Goal: Answer question/provide support: Share knowledge or assist other users

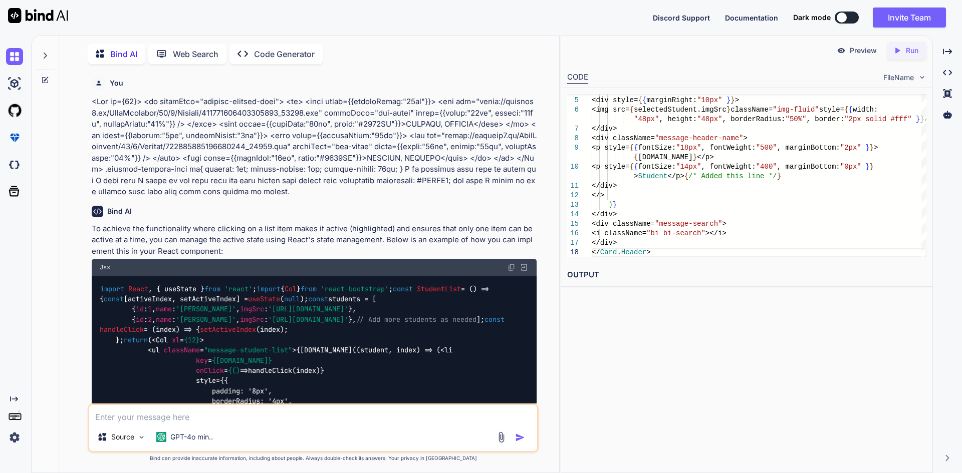
scroll to position [12701, 0]
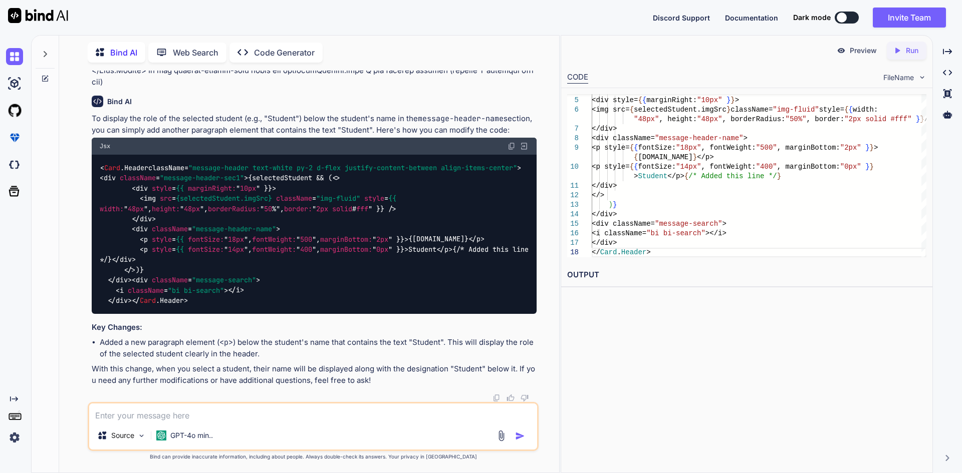
click at [356, 333] on div "To display the role of the selected student (e.g., "Student") below the student…" at bounding box center [314, 249] width 445 height 273
click at [208, 419] on textarea at bounding box center [313, 413] width 448 height 18
paste textarea "import React, { useState } from "react"; import { Button, Col, Row, Card, Form,…"
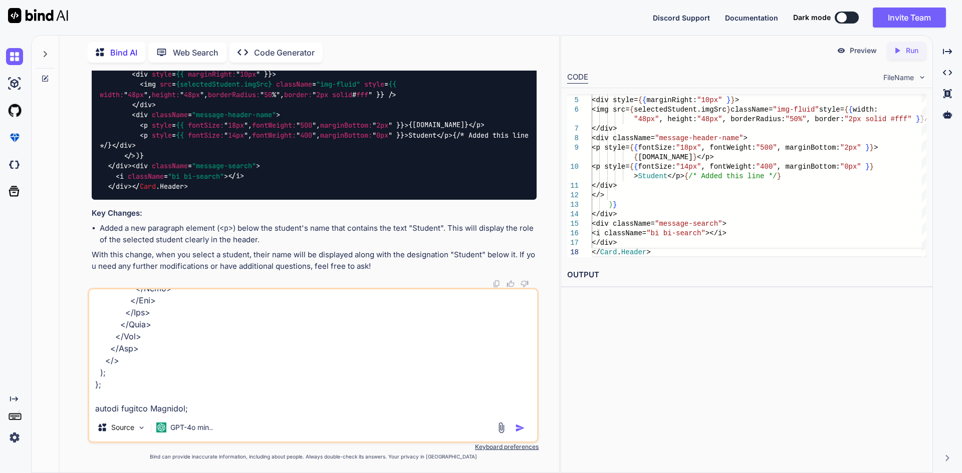
scroll to position [2116, 0]
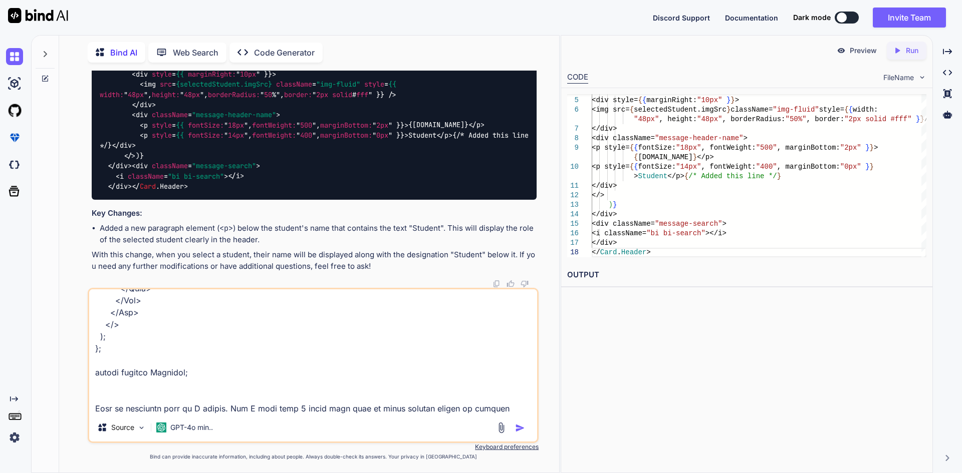
type textarea "import React, { useState } from "react"; import { Button, Col, Row, Card, Form,…"
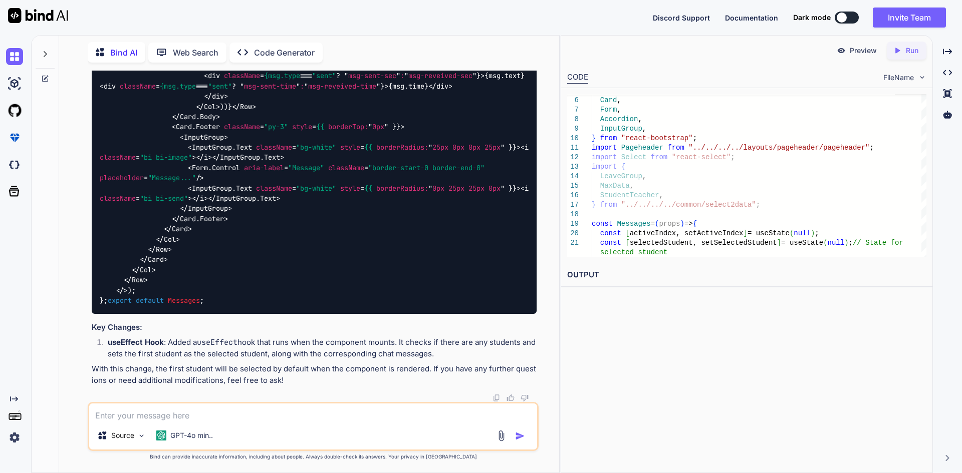
scroll to position [13596, 0]
click at [223, 414] on textarea at bounding box center [313, 413] width 448 height 18
click at [161, 418] on textarea "See you did fist sselected but" at bounding box center [313, 413] width 448 height 18
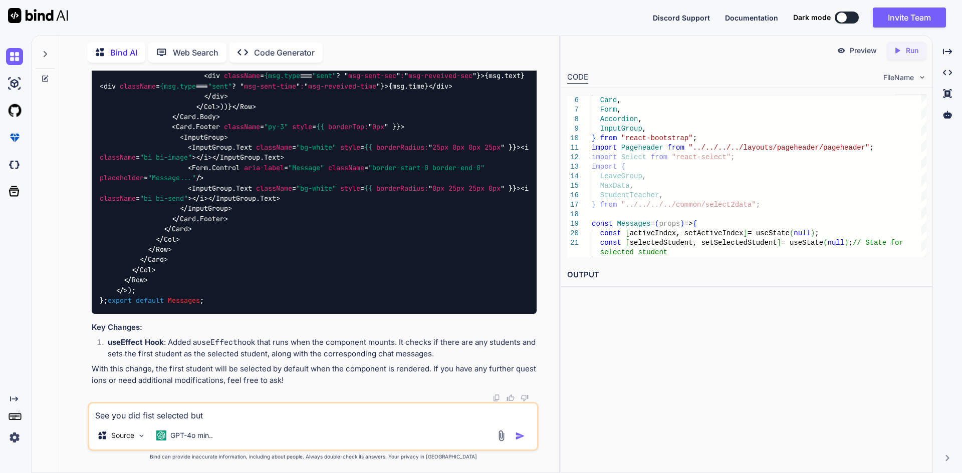
click at [190, 414] on textarea "See you did fist selected but" at bounding box center [313, 413] width 448 height 18
click at [275, 414] on textarea "See you did fist selected which is good but" at bounding box center [313, 413] width 448 height 18
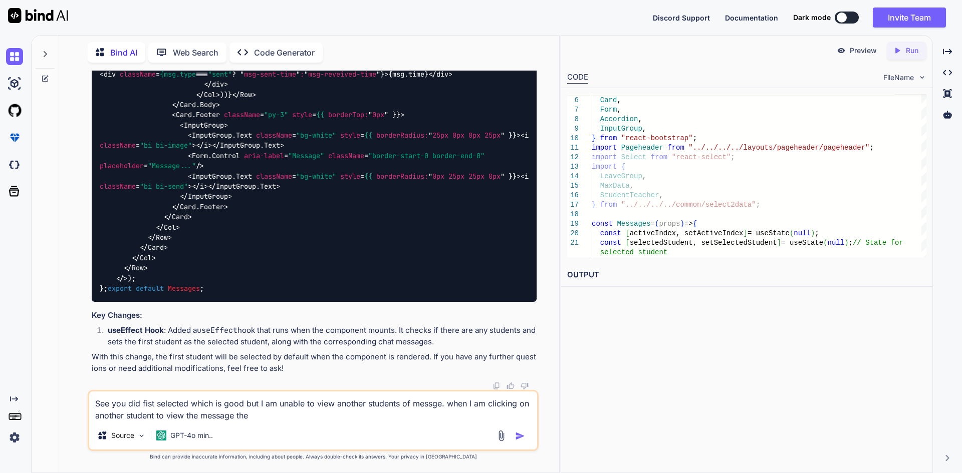
click at [431, 407] on textarea "See you did fist selected which is good but I am unable to view another student…" at bounding box center [313, 407] width 448 height 30
click at [278, 413] on textarea "See you did fist selected which is good but I am unable to view another student…" at bounding box center [313, 407] width 448 height 30
click at [369, 416] on textarea "See you did fist selected which is good but I am unable to view another student…" at bounding box center [313, 407] width 448 height 30
type textarea "See you did fist selected which is good but I am unable to view another student…"
click at [445, 414] on textarea "See you did fist selected which is good but I am unable to view another student…" at bounding box center [313, 407] width 448 height 30
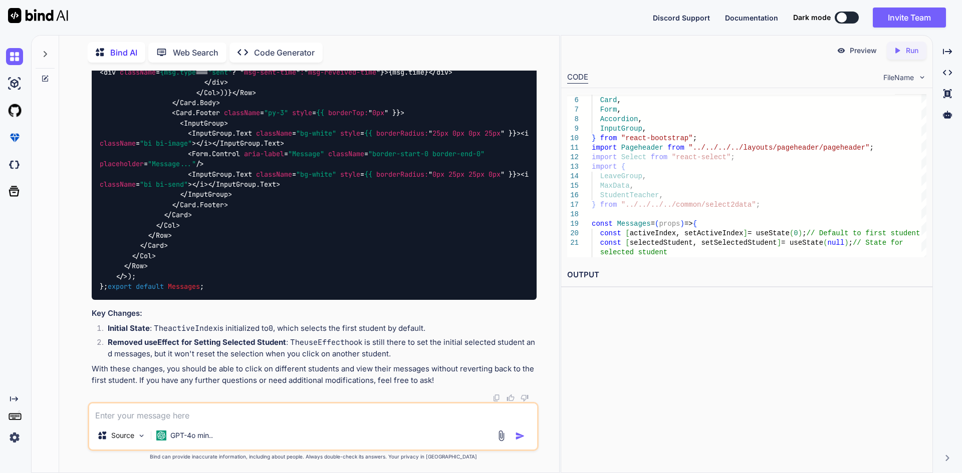
scroll to position [15812, 0]
click at [198, 412] on textarea at bounding box center [313, 413] width 448 height 18
paste textarea "ANOTHER STUDENT"
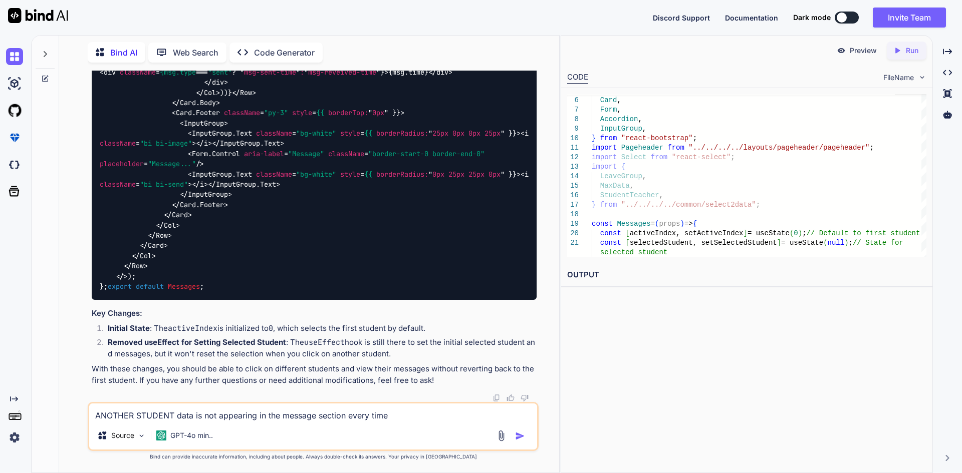
paste textarea "[PERSON_NAME]"
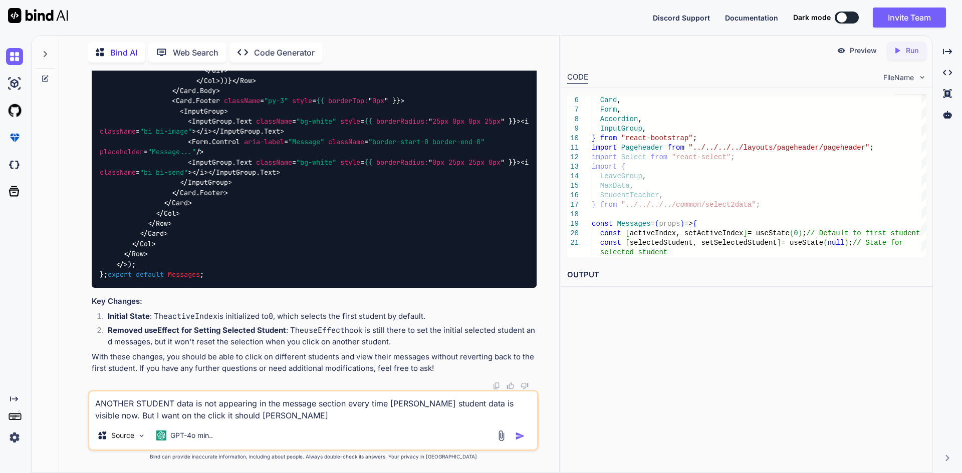
type textarea "ANOTHER STUDENT data is not appearing in the message section every time [PERSON…"
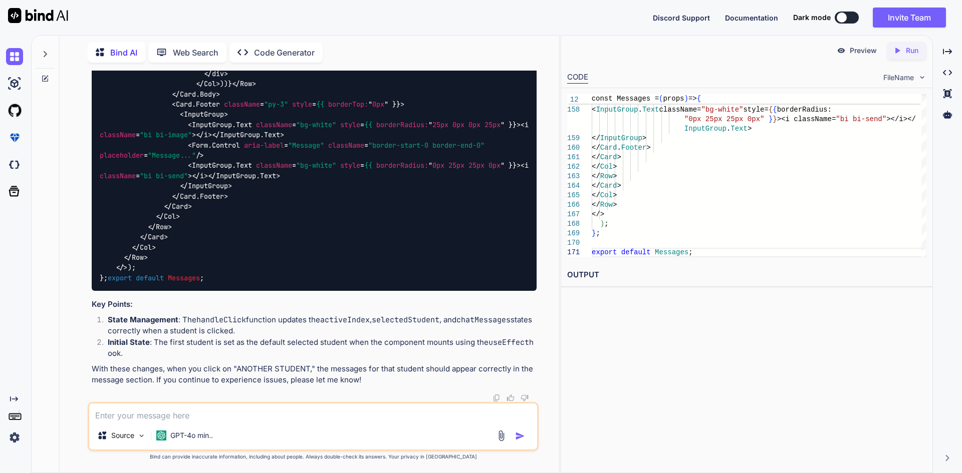
scroll to position [17977, 0]
click at [198, 412] on textarea at bounding box center [313, 413] width 448 height 18
paste textarea "import React, { useState } from "react"; import { Button, Col, Row, Card, Form,…"
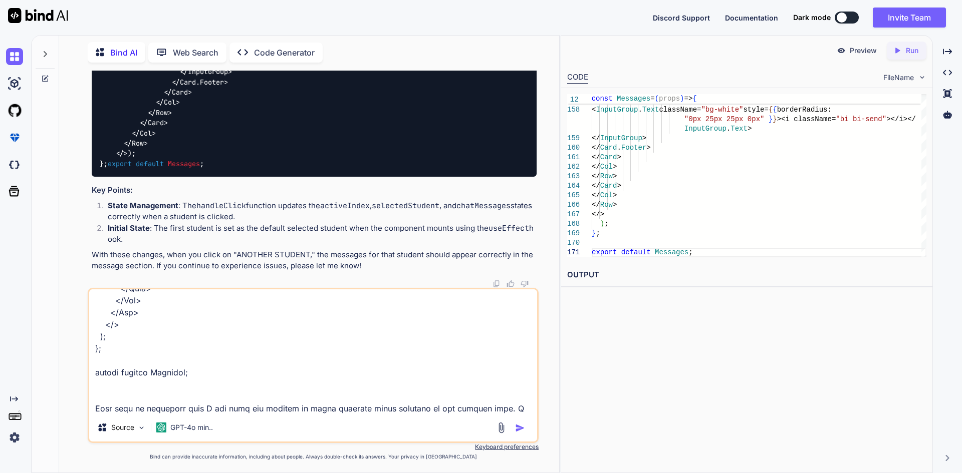
scroll to position [2128, 0]
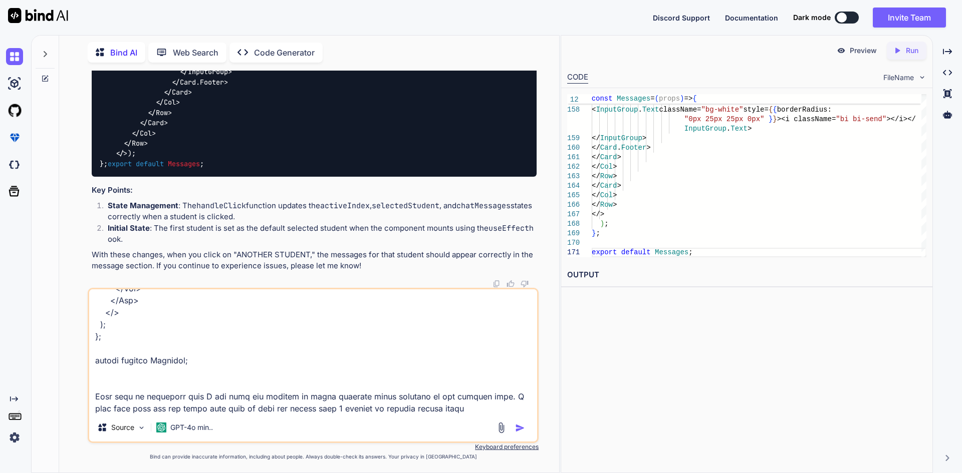
type textarea "import React, { useState } from "react"; import { Button, Col, Row, Card, Form,…"
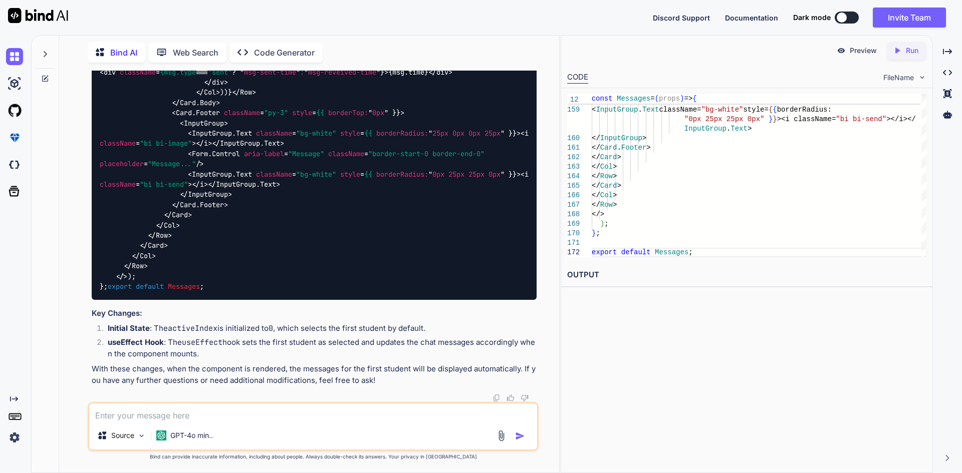
scroll to position [20759, 0]
click at [183, 414] on textarea at bounding box center [313, 413] width 448 height 18
click at [217, 417] on textarea "the updated code you provided in this code" at bounding box center [313, 413] width 448 height 18
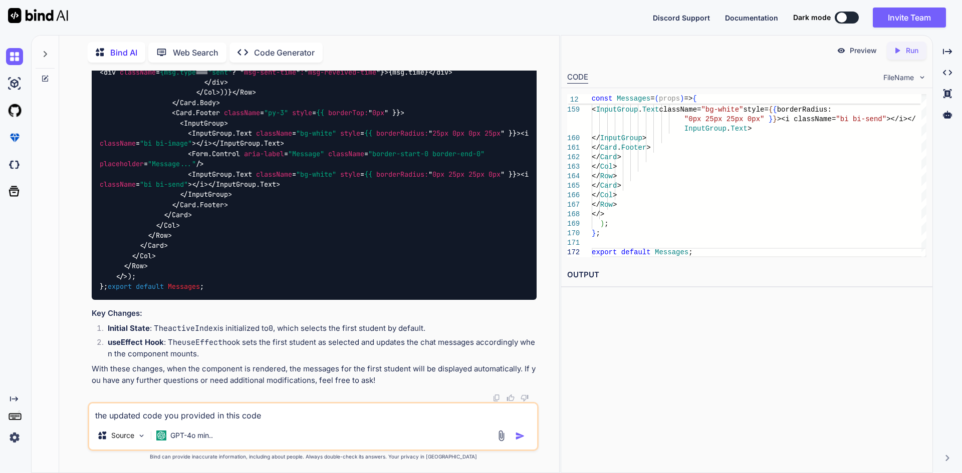
click at [217, 417] on textarea "the updated code you provided in this code" at bounding box center [313, 413] width 448 height 18
click at [284, 415] on textarea "the updated code you provided using this code" at bounding box center [313, 413] width 448 height 18
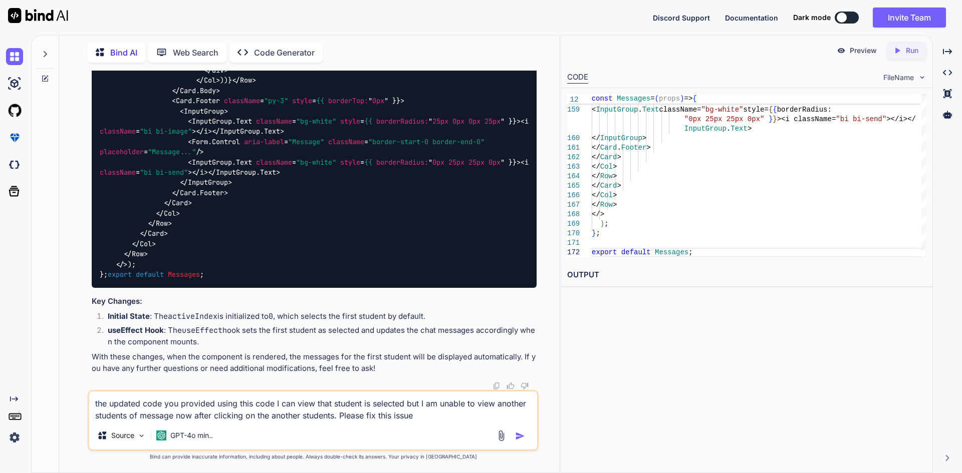
type textarea "the updated code you provided using this code I can view that student is select…"
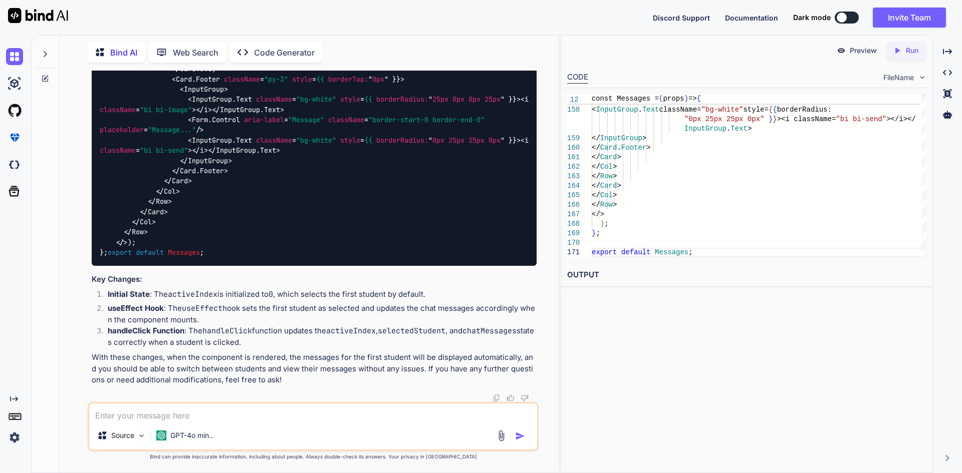
scroll to position [22903, 0]
click at [190, 414] on textarea at bounding box center [313, 413] width 448 height 18
type textarea "No same issue using this code also"
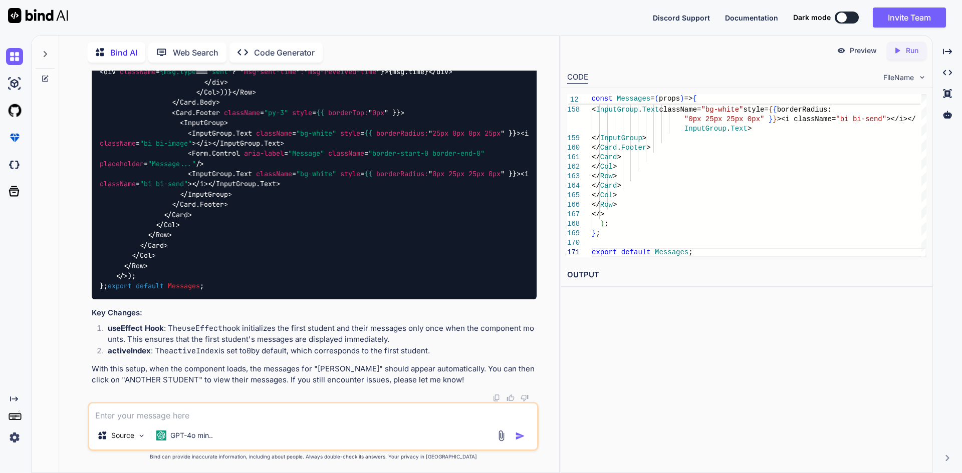
scroll to position [25194, 0]
click at [132, 415] on textarea at bounding box center [313, 413] width 448 height 18
type textarea "Perfect Great job"
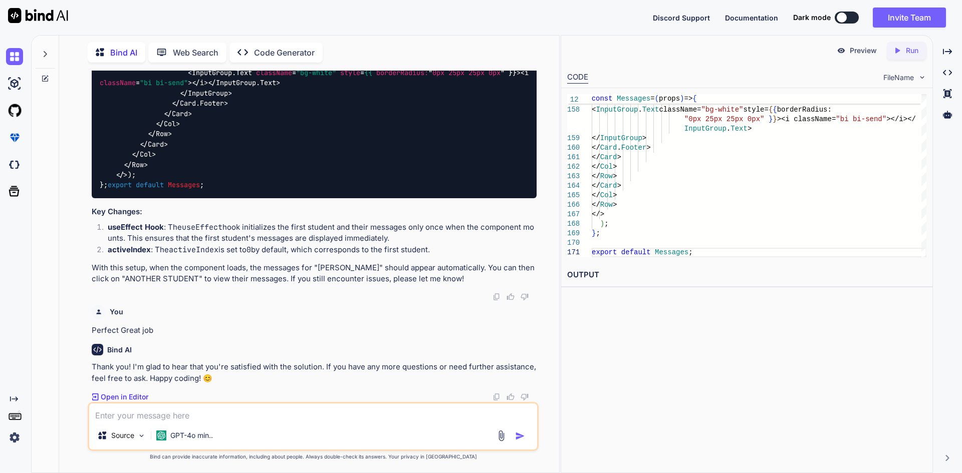
scroll to position [27048, 0]
click at [333, 275] on p "With this setup, when the component loads, the messages for "[PERSON_NAME]" sho…" at bounding box center [314, 273] width 445 height 23
click at [163, 419] on textarea at bounding box center [313, 413] width 448 height 18
paste textarea "<Card.Header className="message-header text-white py-2 d-flex justify-content-b…"
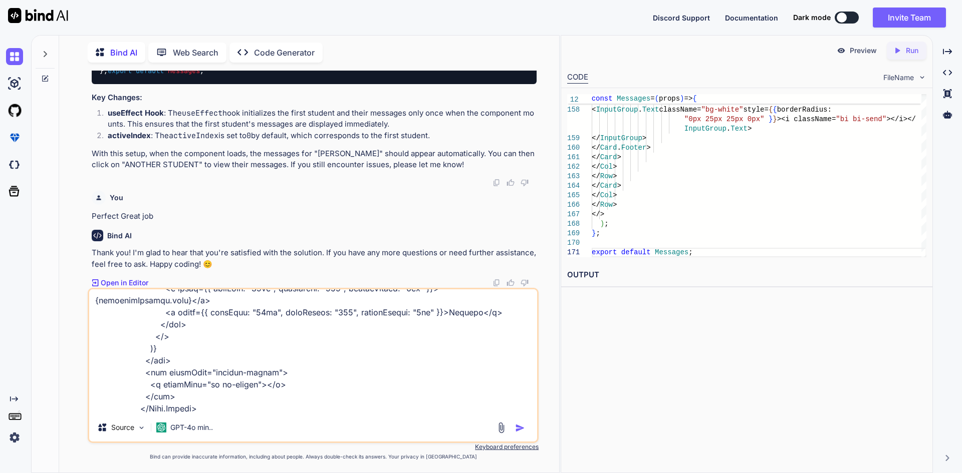
scroll to position [145, 0]
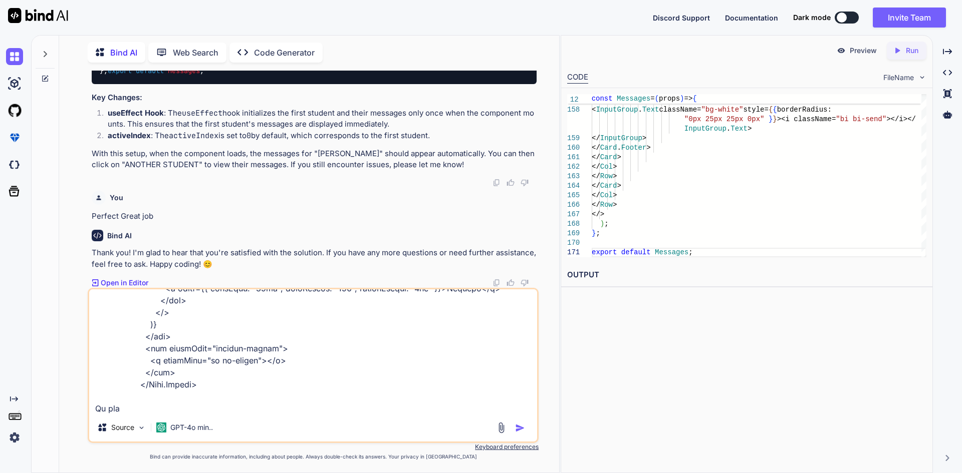
paste textarea "message-search"
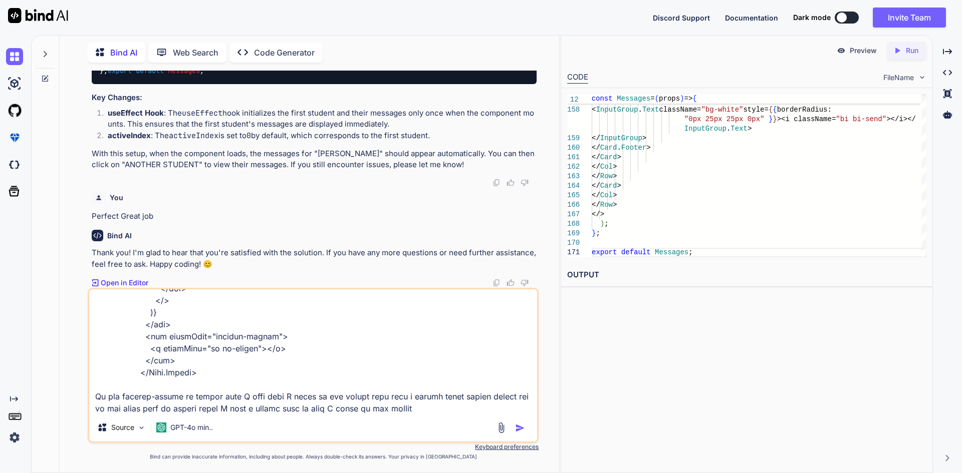
click at [345, 411] on textarea at bounding box center [313, 351] width 448 height 124
click at [431, 409] on textarea at bounding box center [313, 351] width 448 height 124
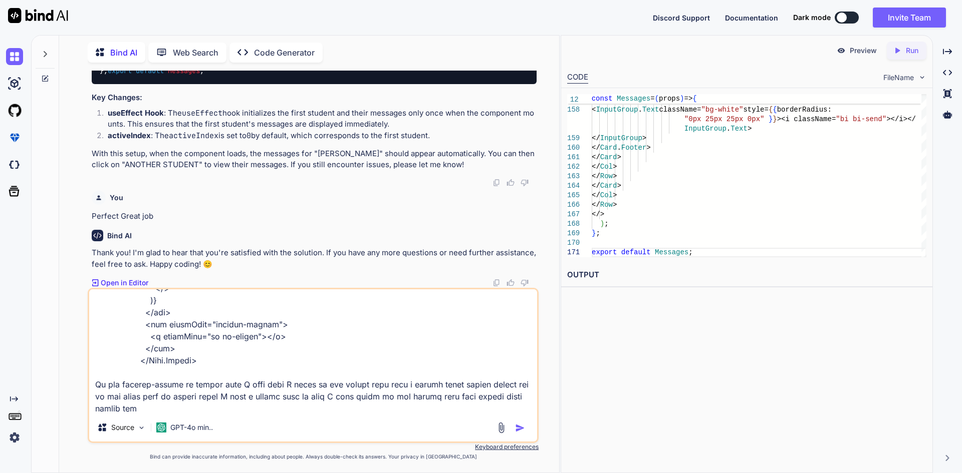
type textarea "<Card.Header className="message-header text-white py-2 d-flex justify-content-b…"
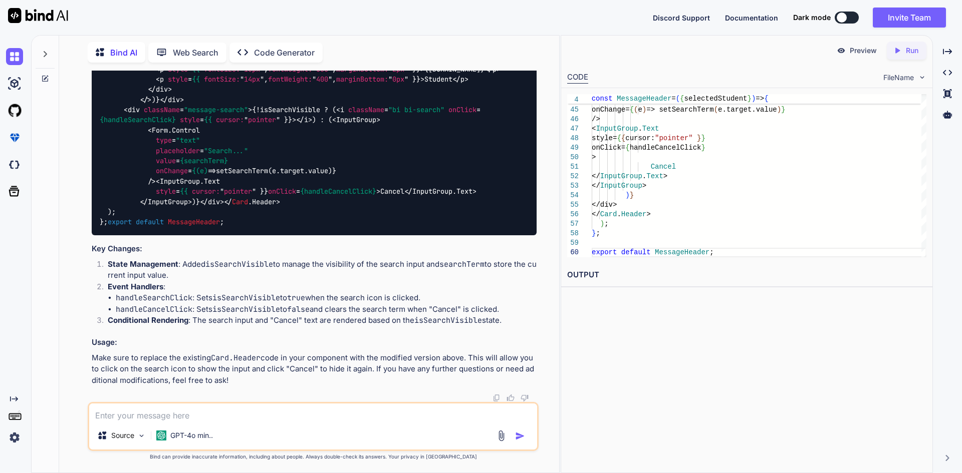
scroll to position [28113, 0]
click at [186, 419] on textarea at bounding box center [313, 413] width 448 height 18
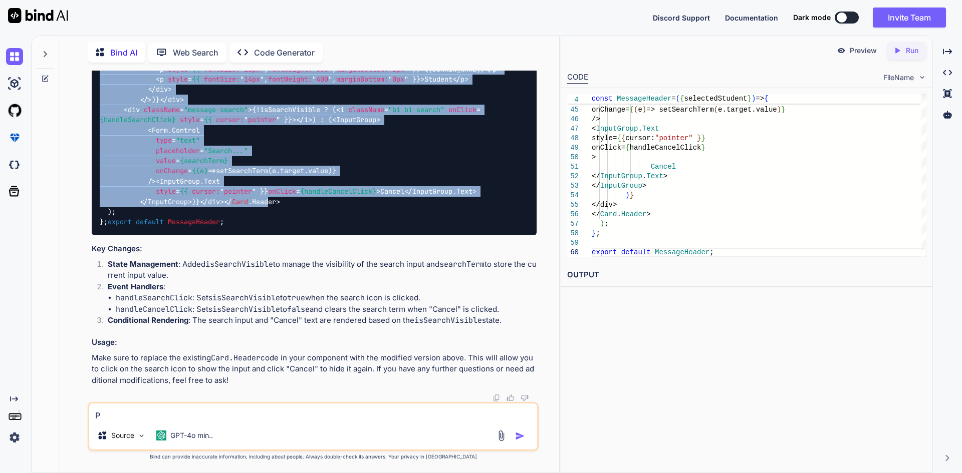
scroll to position [27909, 0]
drag, startPoint x: 116, startPoint y: 123, endPoint x: 175, endPoint y: 384, distance: 268.0
click at [175, 236] on div "import React , { useState } from "react" ; import { Card , InputGroup , Form } …" at bounding box center [314, 64] width 445 height 343
copy code "< Card.Header className = "message-header text-white py-2 d-flex justify-conten…"
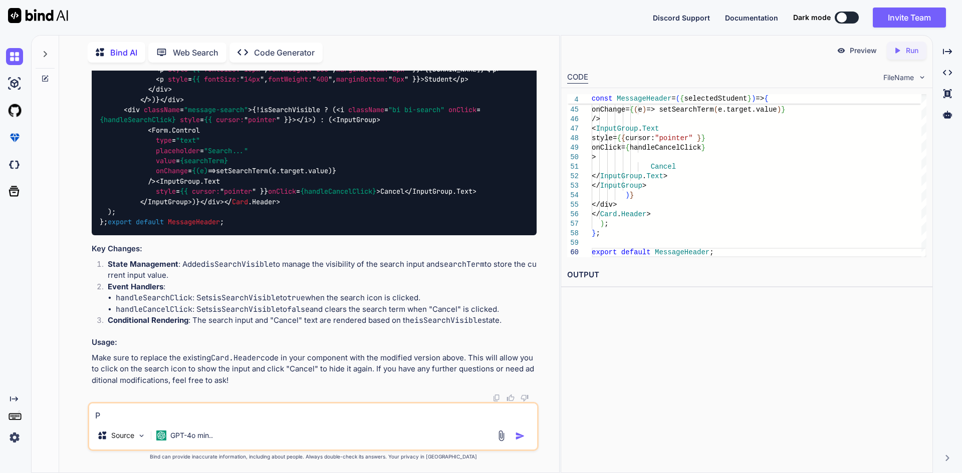
click at [137, 207] on div "import React , { useState } from "react" ; import { Card , InputGroup , Form } …" at bounding box center [314, 64] width 445 height 343
drag, startPoint x: 117, startPoint y: 246, endPoint x: 97, endPoint y: 137, distance: 111.5
click at [97, 137] on div "import React , { useState } from "react" ; import { Card , InputGroup , Form } …" at bounding box center [314, 64] width 445 height 343
copy code "const MessageHeader = ( { selectedStudent } ) => { const [isSearchVisible, setI…"
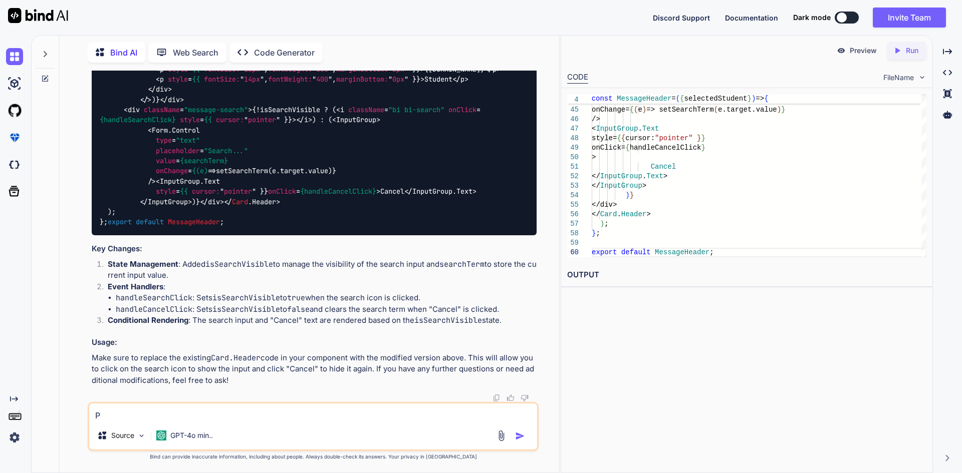
copy code "const MessageHeader = ( { selectedStudent } ) => { const [isSearchVisible, setI…"
drag, startPoint x: 354, startPoint y: 161, endPoint x: 99, endPoint y: 163, distance: 254.4
click at [99, 163] on div "import React , { useState } from "react" ; import { Card , InputGroup , Form } …" at bounding box center [314, 64] width 445 height 343
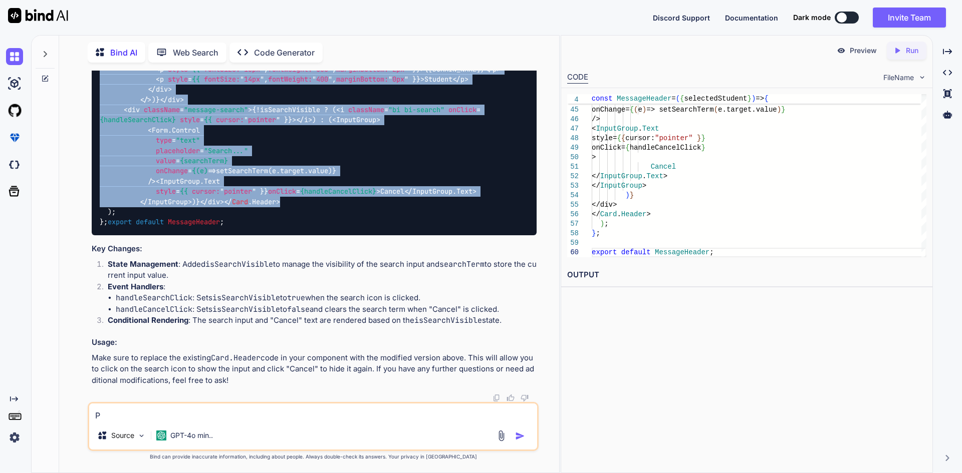
scroll to position [27749, 0]
drag, startPoint x: 179, startPoint y: 333, endPoint x: 114, endPoint y: 141, distance: 202.7
click at [114, 141] on div "import React , { useState } from "react" ; import { Card , InputGroup , Form } …" at bounding box center [314, 64] width 445 height 343
copy code "< Card.Header className = "message-header text-white py-2 d-flex justify-conten…"
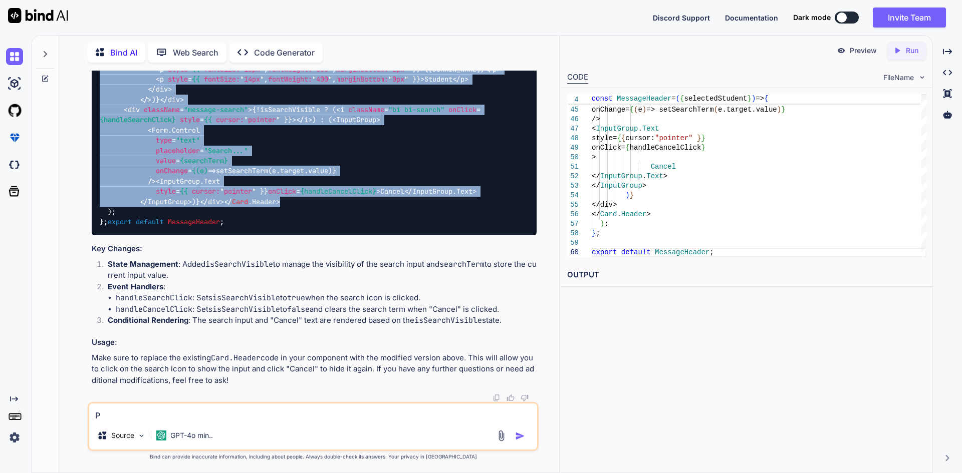
drag, startPoint x: 121, startPoint y: 304, endPoint x: 96, endPoint y: 194, distance: 113.5
click at [96, 194] on div "import React , { useState } from "react" ; import { Card , InputGroup , Form } …" at bounding box center [314, 64] width 445 height 343
click at [132, 236] on div "import React , { useState } from "react" ; import { Card , InputGroup , Form } …" at bounding box center [314, 64] width 445 height 343
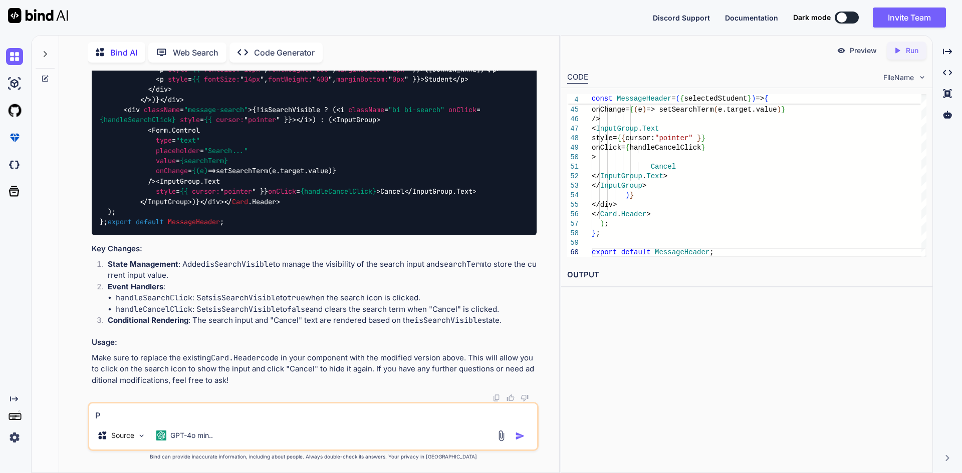
drag, startPoint x: 124, startPoint y: 305, endPoint x: 107, endPoint y: 207, distance: 99.6
click at [107, 207] on div "import React , { useState } from "react" ; import { Card , InputGroup , Form } …" at bounding box center [314, 64] width 445 height 343
copy code "const [isSearchVisible, setIsSearchVisible] = useState ( false ); const [search…"
click at [213, 409] on textarea "P" at bounding box center [313, 413] width 448 height 18
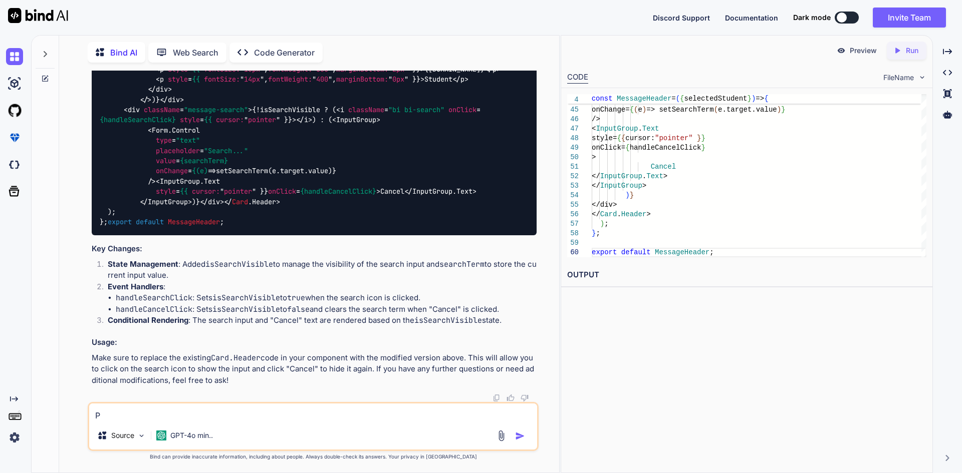
click at [213, 409] on textarea "P" at bounding box center [313, 413] width 448 height 18
type textarea "Perfect working fine, but I want cancel button out side of the search input in …"
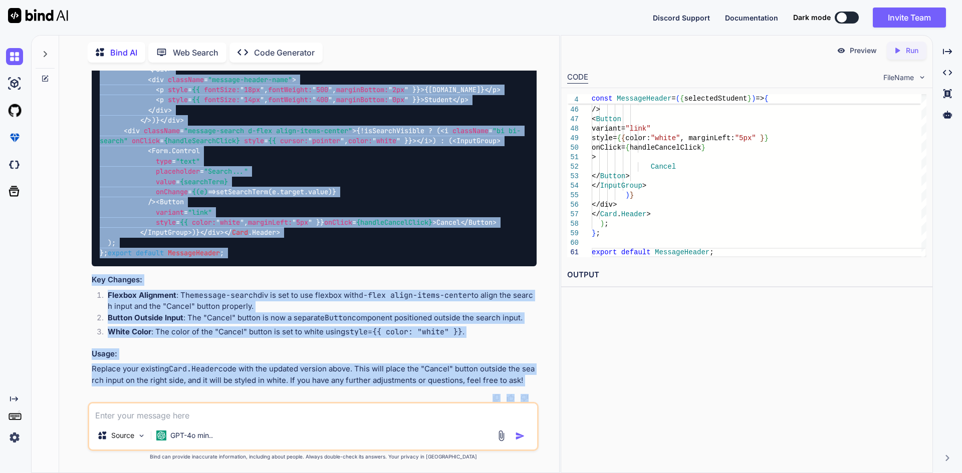
scroll to position [29067, 0]
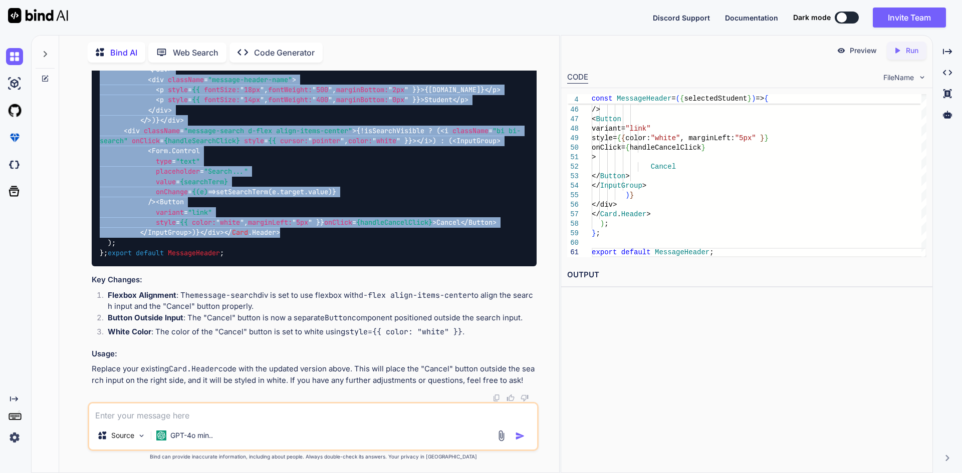
drag, startPoint x: 115, startPoint y: 95, endPoint x: 175, endPoint y: 208, distance: 128.8
click at [175, 208] on div "import React , { useState } from "react" ; import { Card , InputGroup , Form , …" at bounding box center [314, 89] width 445 height 353
copy code "< Card.Header className = "message-header text-white py-2 d-flex justify-conten…"
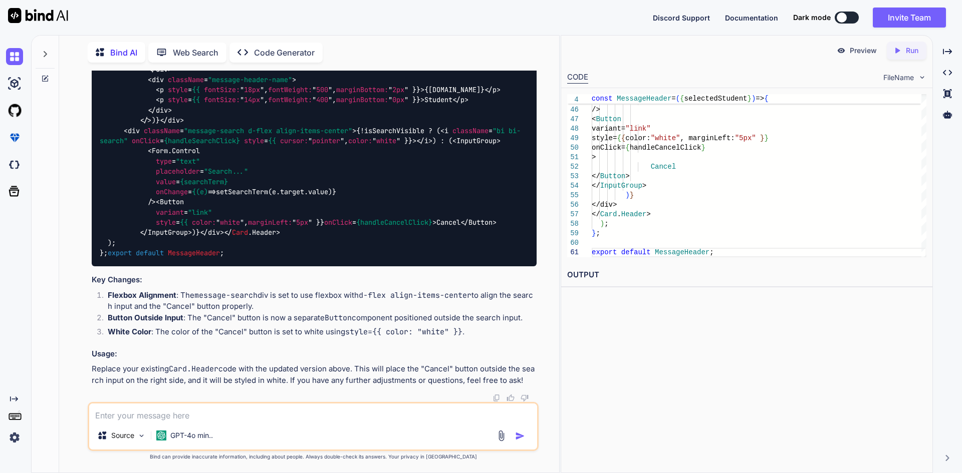
click at [253, 410] on textarea at bounding box center [313, 413] width 448 height 18
paste textarea "<Card.Header className="message-header text-white py-2 d-flex justify-content-b…"
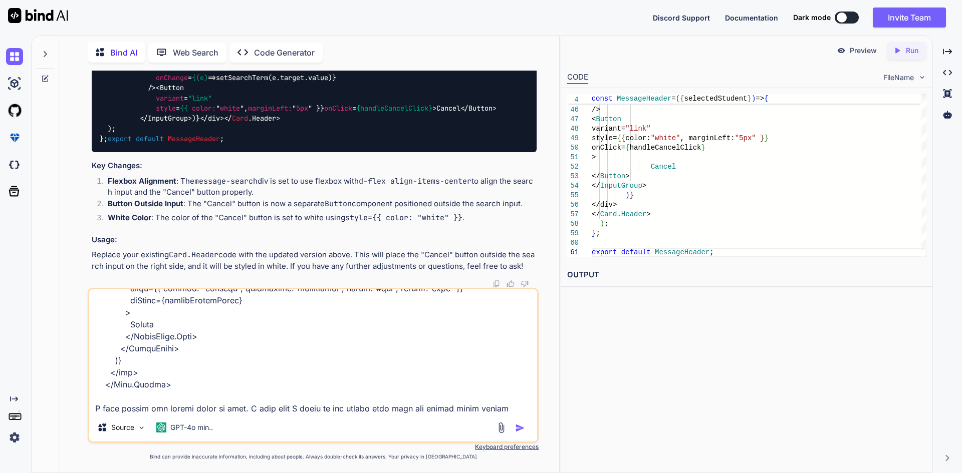
scroll to position [398, 0]
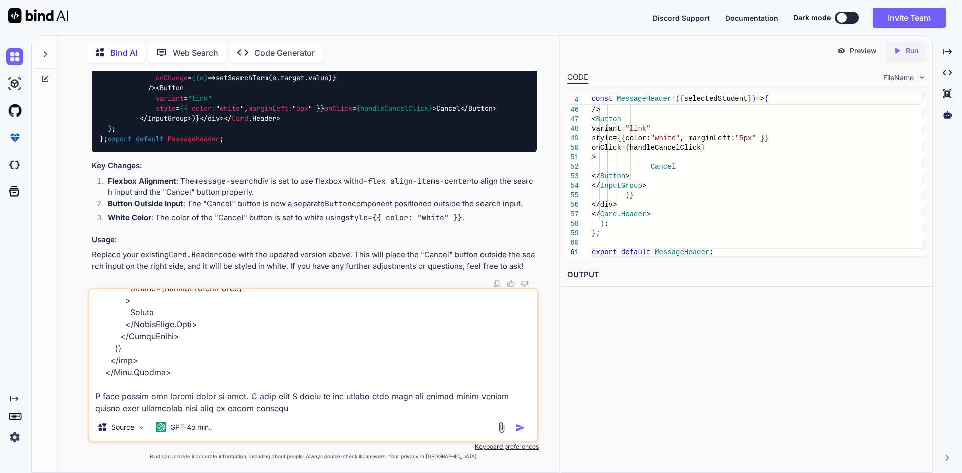
type textarea "<Card.Header className="message-header text-white py-2 d-flex justify-content-b…"
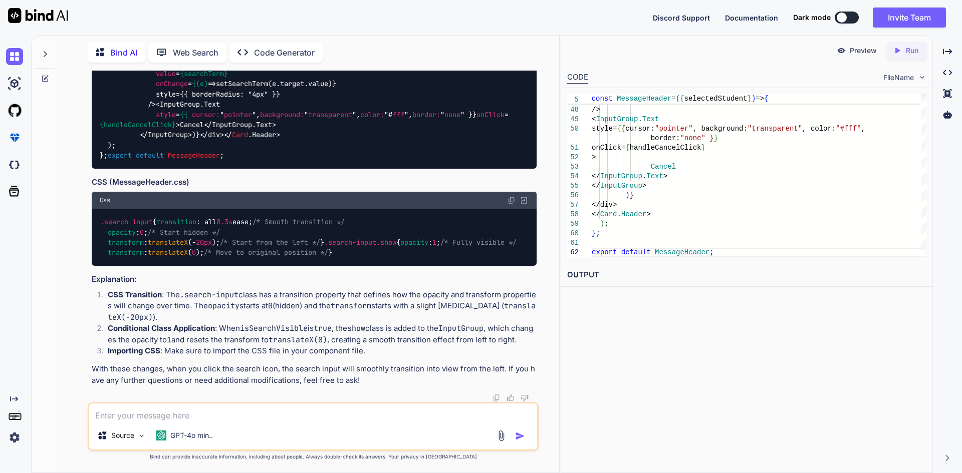
scroll to position [30036, 0]
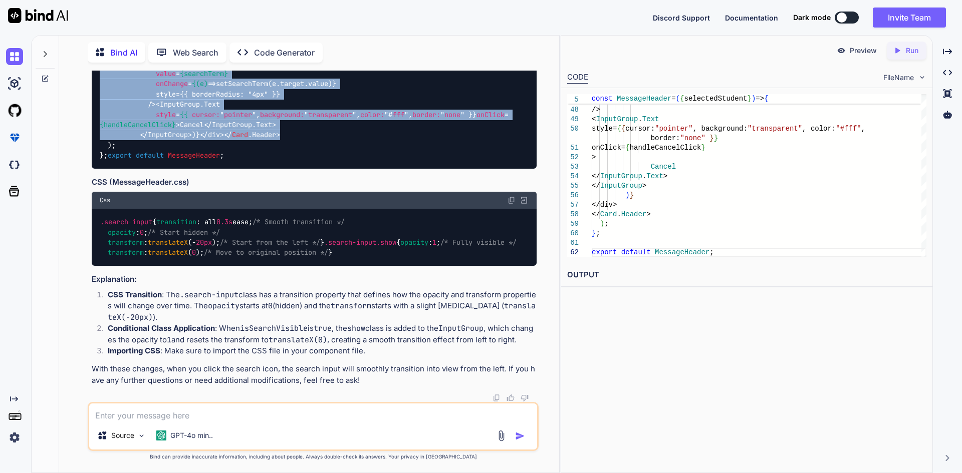
scroll to position [29762, 0]
drag, startPoint x: 182, startPoint y: 337, endPoint x: 112, endPoint y: 188, distance: 164.9
copy code "< Card.Header className = "message-header text-white py-2 d-flex justify-conten…"
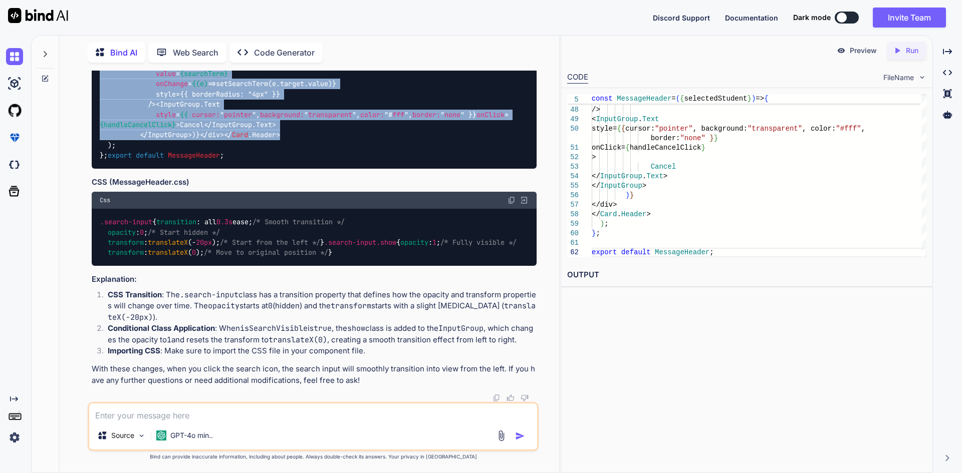
drag, startPoint x: 110, startPoint y: 315, endPoint x: 101, endPoint y: 223, distance: 93.1
click at [101, 223] on div ".search-input { transition : all 0.3s ease; /* Smooth transition */ opacity : 0…" at bounding box center [314, 237] width 445 height 57
copy code ".search-input { transition : all 0.3s ease; /* Smooth transition */ opacity : 0…"
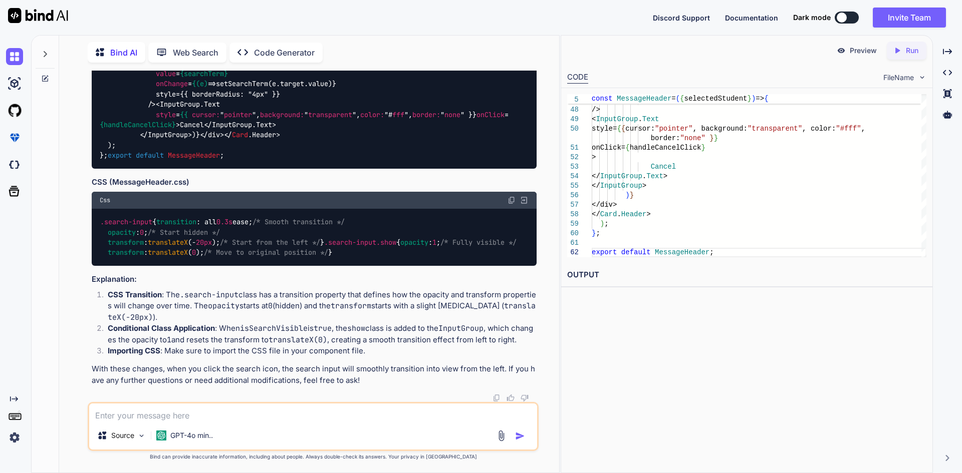
click at [179, 410] on textarea at bounding box center [313, 413] width 448 height 18
type textarea "Great, [DATE] you did great job"
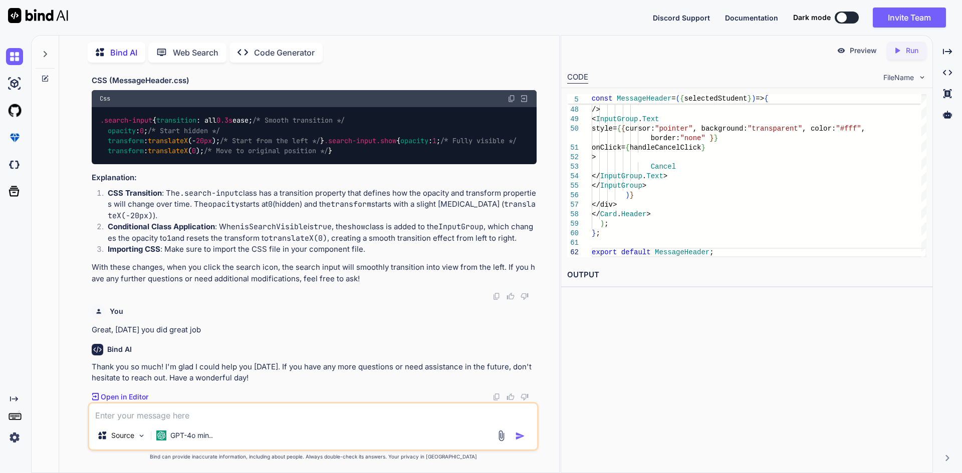
scroll to position [30424, 0]
click at [261, 407] on textarea at bounding box center [313, 413] width 448 height 18
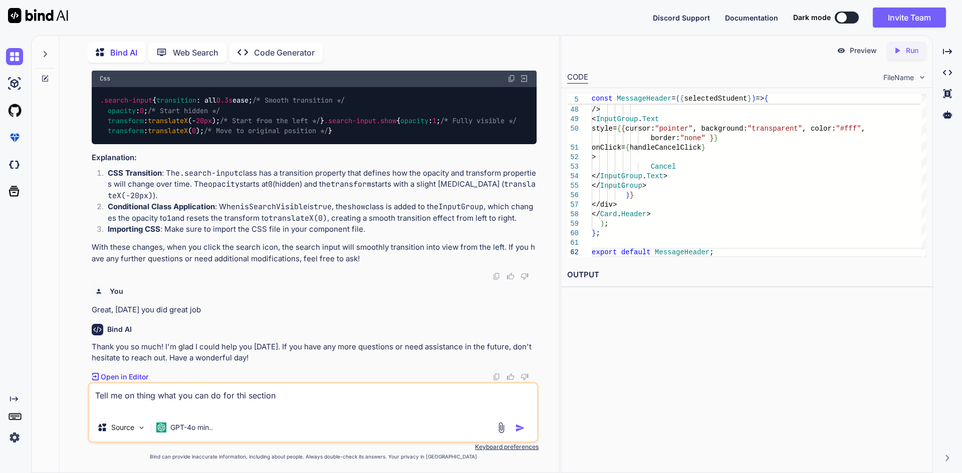
scroll to position [30428, 0]
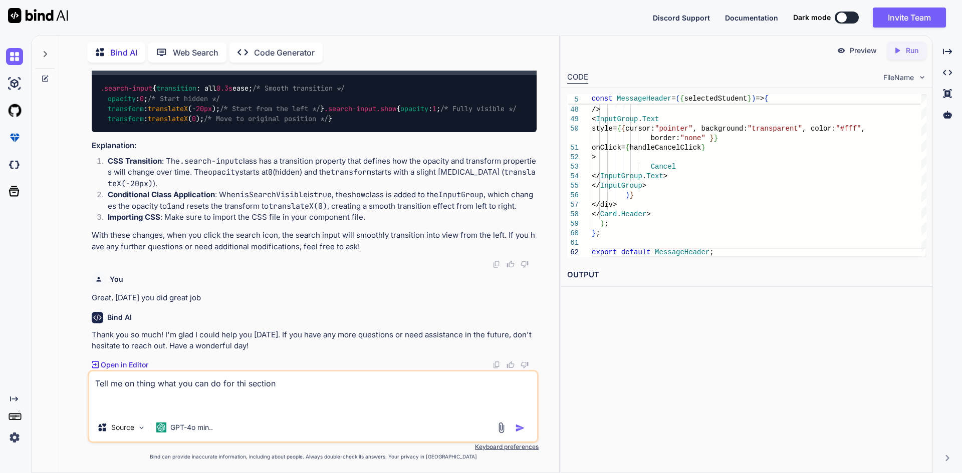
paste textarea "<Card.Footer className="py-3" style={{ borderTop: "0px" }}> <InputGroup> <Input…"
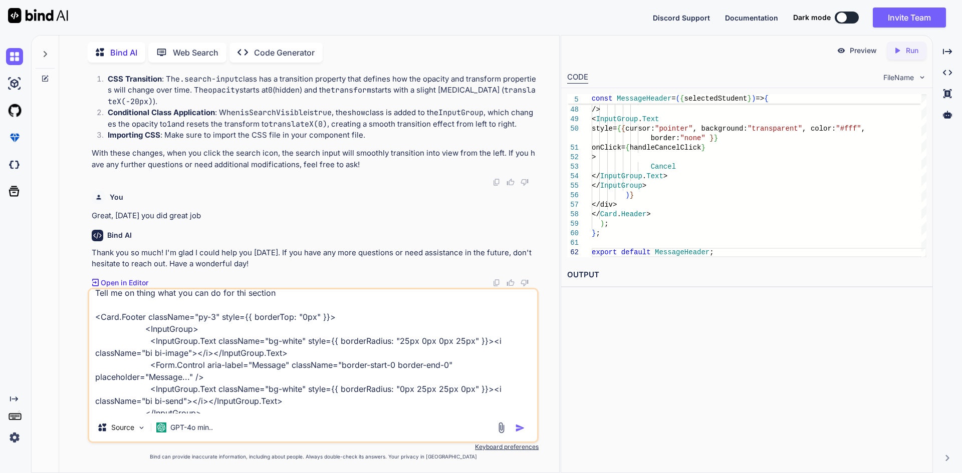
scroll to position [0, 0]
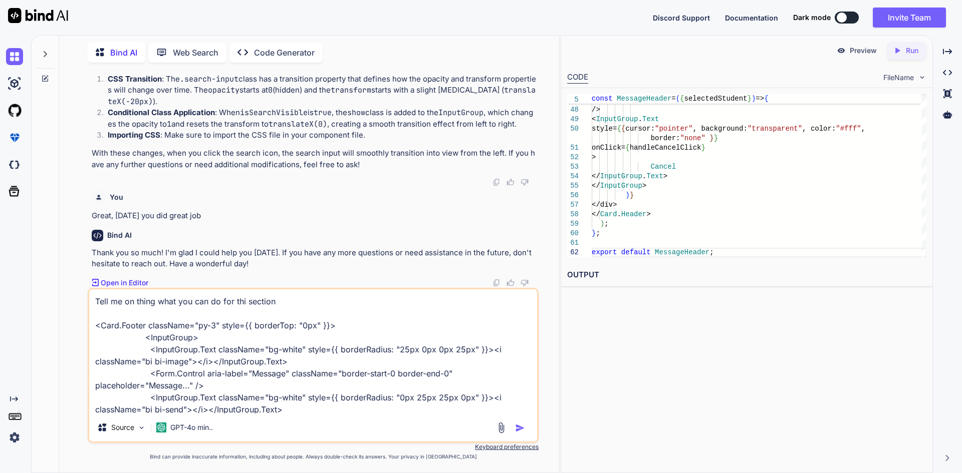
drag, startPoint x: 142, startPoint y: 349, endPoint x: 297, endPoint y: 363, distance: 155.4
click at [297, 363] on textarea "Tell me on thing what you can do for thi section <Card.Footer className="py-3" …" at bounding box center [313, 351] width 448 height 124
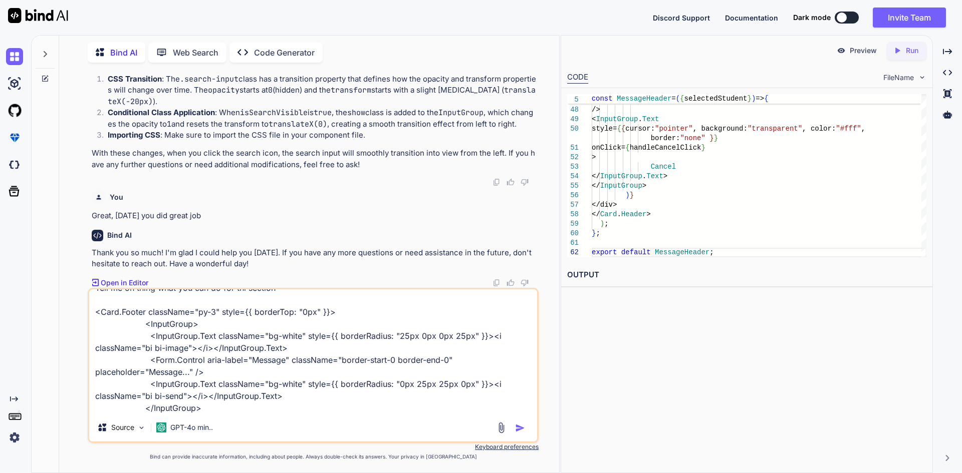
scroll to position [26, 0]
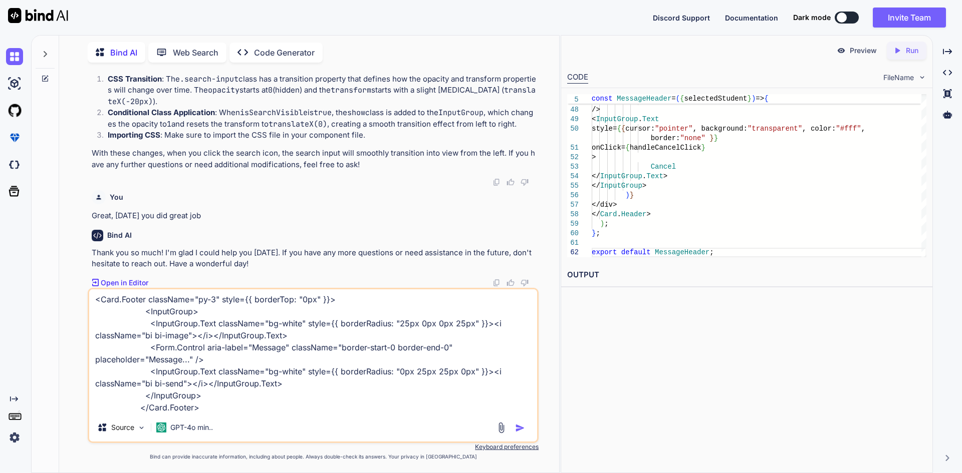
click at [232, 412] on textarea "Tell me on thing what you can do for thi section <Card.Footer className="py-3" …" at bounding box center [313, 351] width 448 height 124
paste textarea "<InputGroup.Text className="bg-white" style={{ borderRadius: "25px 0px 0px 25px…"
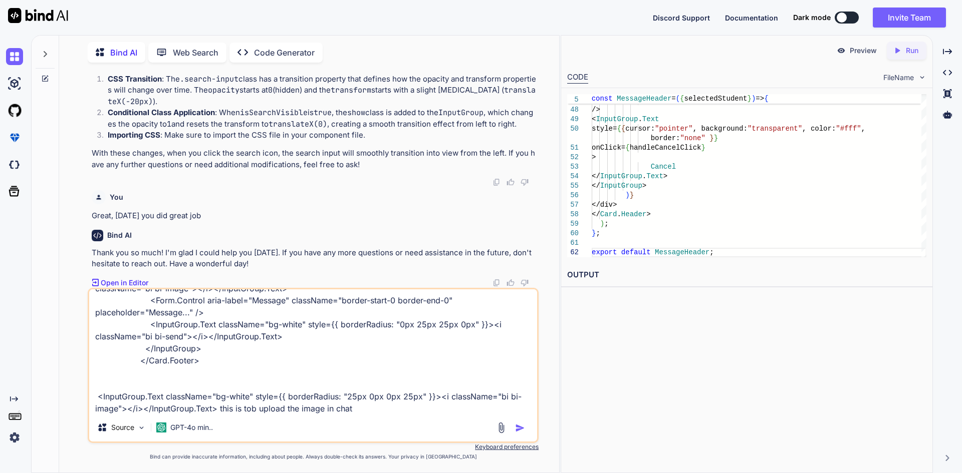
scroll to position [23, 0]
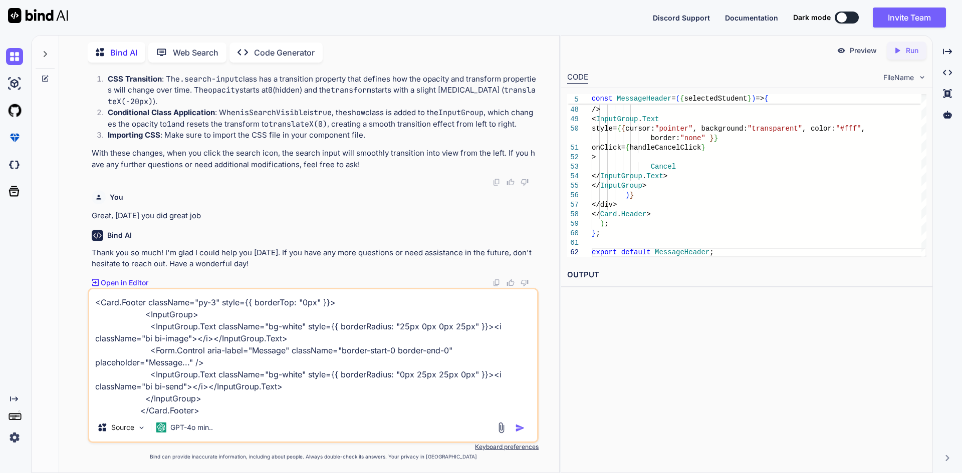
drag, startPoint x: 143, startPoint y: 351, endPoint x: 208, endPoint y: 367, distance: 66.9
click at [208, 367] on textarea "Tell me on thing what you can do for thi section <Card.Footer className="py-3" …" at bounding box center [313, 351] width 448 height 124
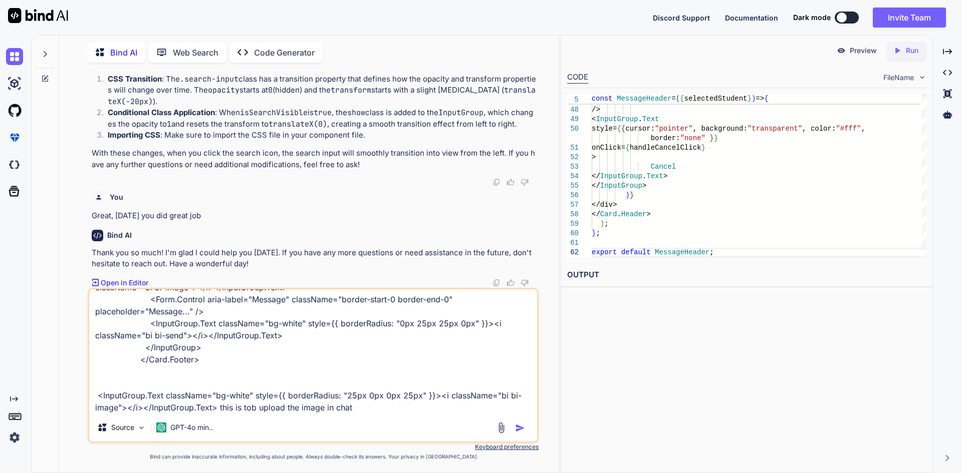
click at [367, 409] on textarea "Tell me on thing what you can do for thi section <Card.Footer className="py-3" …" at bounding box center [313, 351] width 448 height 124
paste textarea "<Form.Control aria-label="Message" className="border-start-0 border-end-0" plac…"
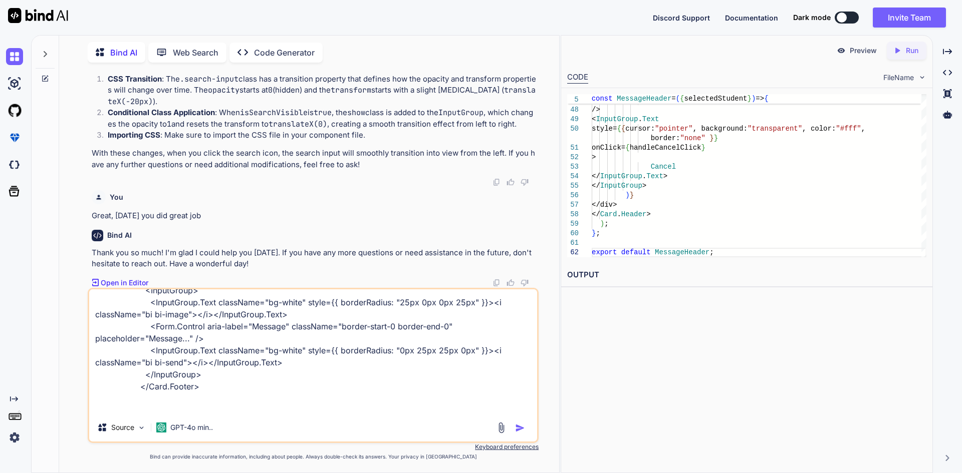
scroll to position [98, 0]
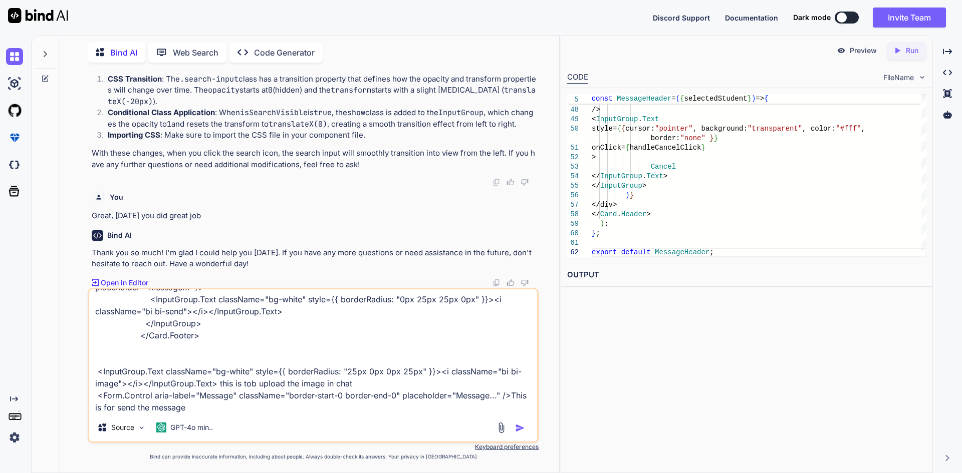
click at [152, 407] on textarea "Tell me on thing what you can do for thi section <Card.Footer className="py-3" …" at bounding box center [313, 351] width 448 height 124
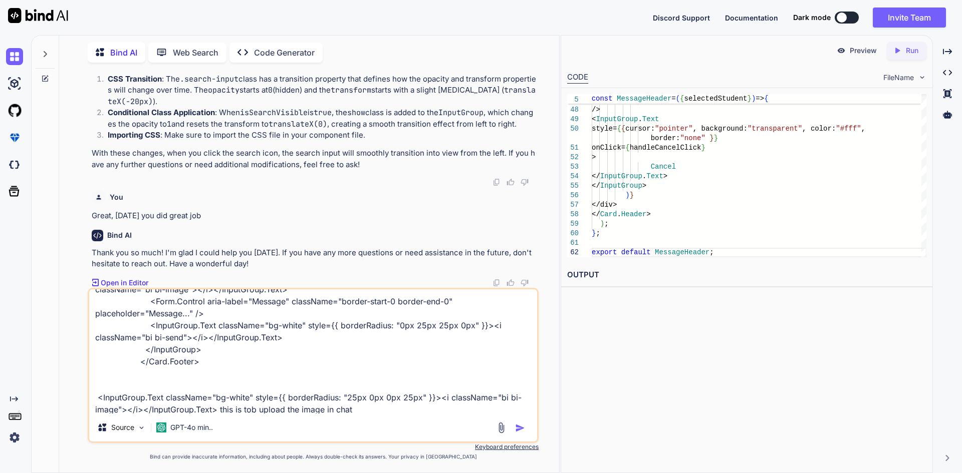
scroll to position [48, 0]
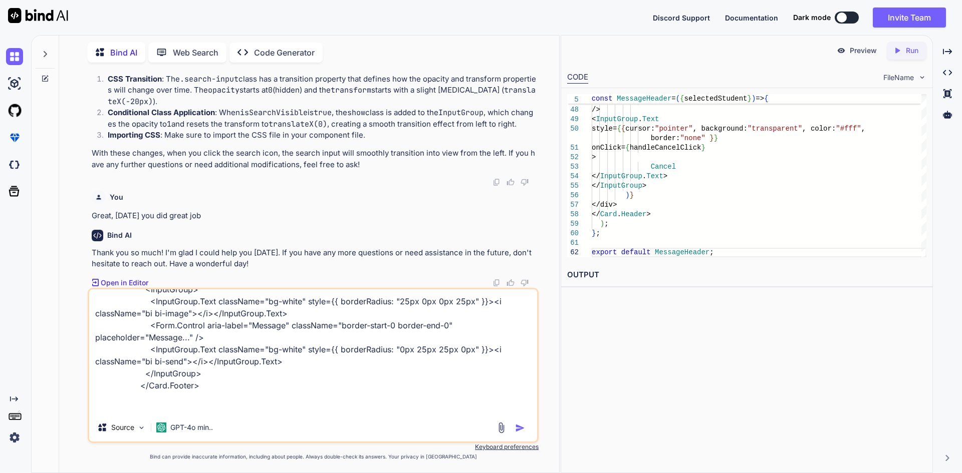
drag, startPoint x: 146, startPoint y: 351, endPoint x: 285, endPoint y: 361, distance: 139.1
click at [285, 361] on textarea "Tell me on thing what you can do for thi section <Card.Footer className="py-3" …" at bounding box center [313, 351] width 448 height 124
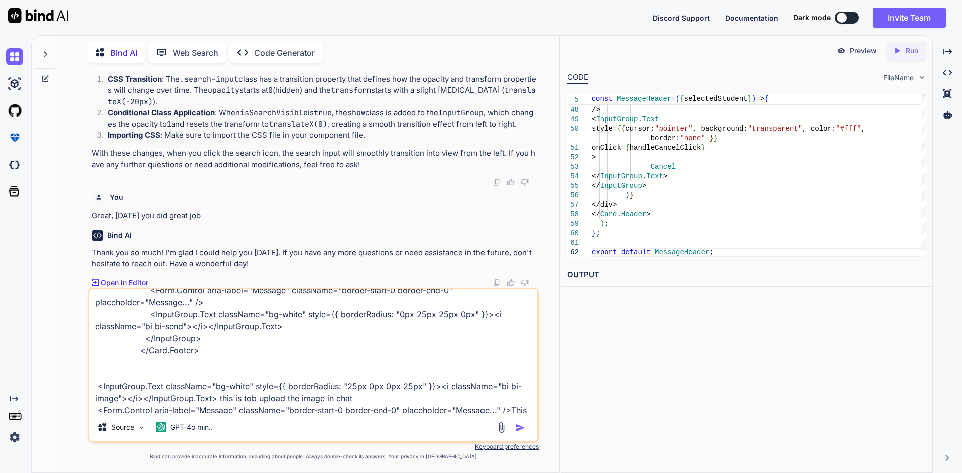
scroll to position [98, 0]
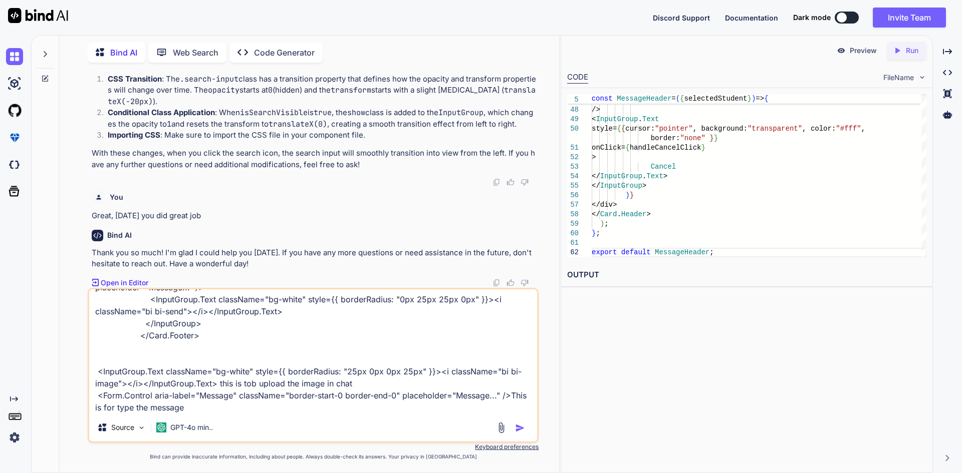
click at [211, 410] on textarea "Tell me on thing what you can do for thi section <Card.Footer className="py-3" …" at bounding box center [313, 351] width 448 height 124
paste textarea "<InputGroup.Text className="bg-white" style={{ borderRadius: "0px 25px 25px 0px…"
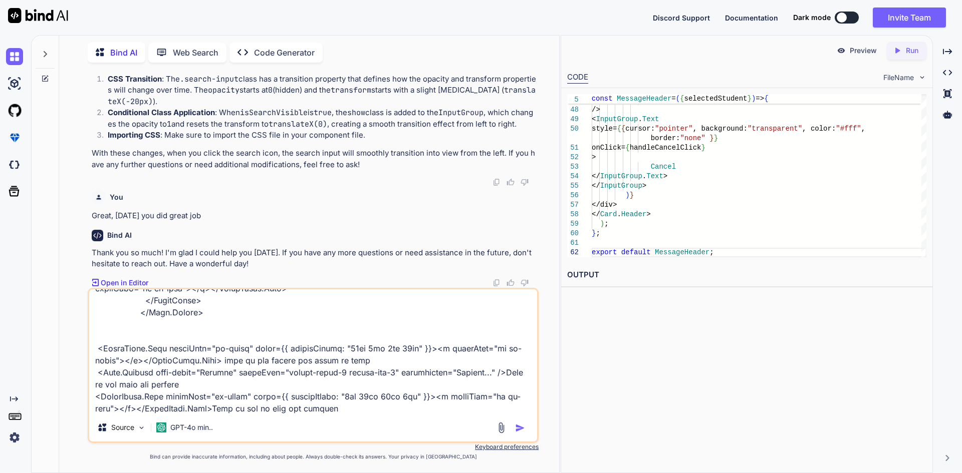
scroll to position [145, 0]
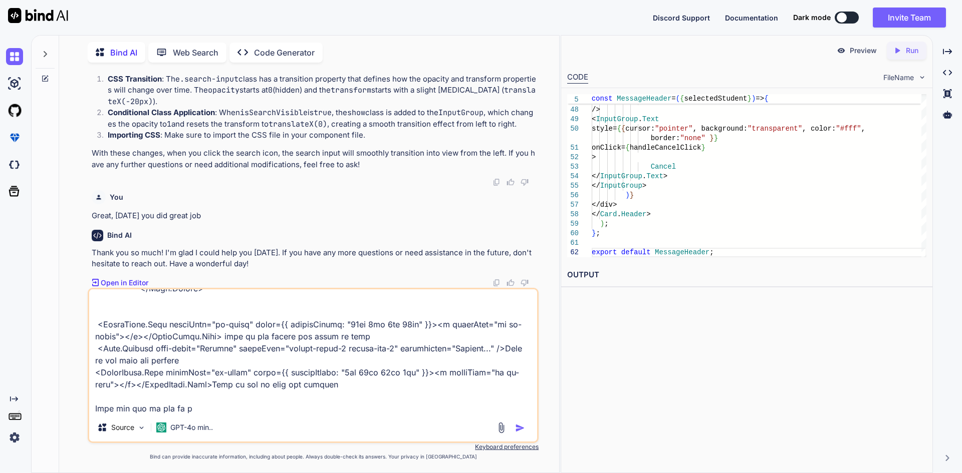
type textarea "Tell me on thing what you can do for thi section <Card.Footer className="py-3" …"
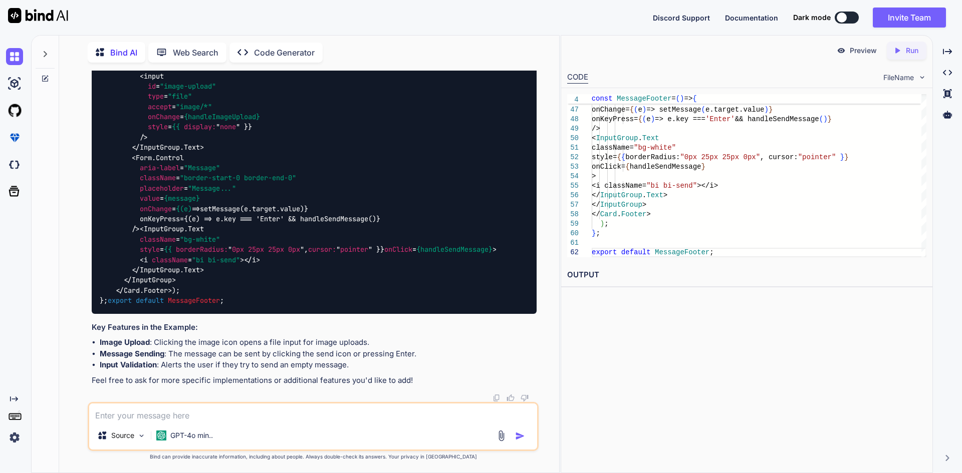
scroll to position [31471, 0]
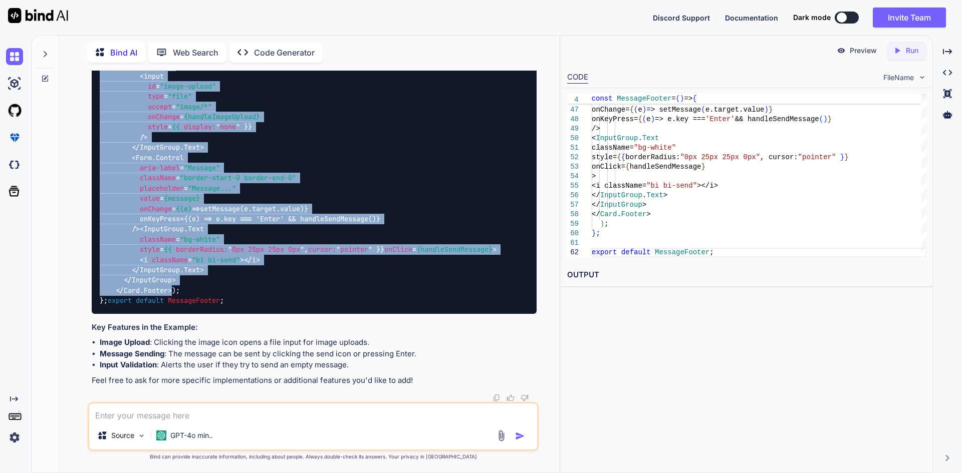
drag, startPoint x: 173, startPoint y: 306, endPoint x: 115, endPoint y: 169, distance: 149.0
click at [115, 169] on div "import React , { useState } from "react" ; import { Card , InputGroup , Form , …" at bounding box center [314, 112] width 445 height 404
copy span "< Card.Footer className = "py-3" style = {{ borderTop: " 0px " }}> < InputGroup…"
drag, startPoint x: 109, startPoint y: 131, endPoint x: 139, endPoint y: 334, distance: 204.6
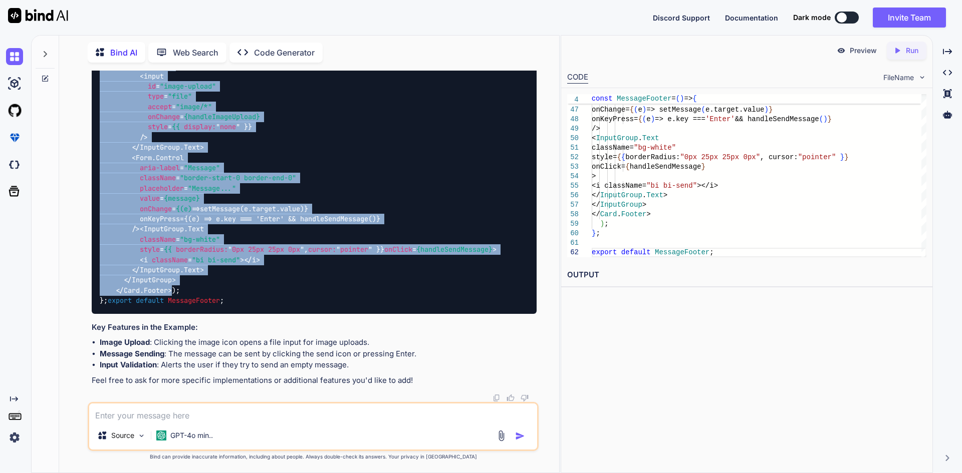
click at [139, 314] on div "import React , { useState } from "react" ; import { Card , InputGroup , Form , …" at bounding box center [314, 112] width 445 height 404
copy code "const [message, setMessage] = useState ( "" ); const [image, setImage] = useSta…"
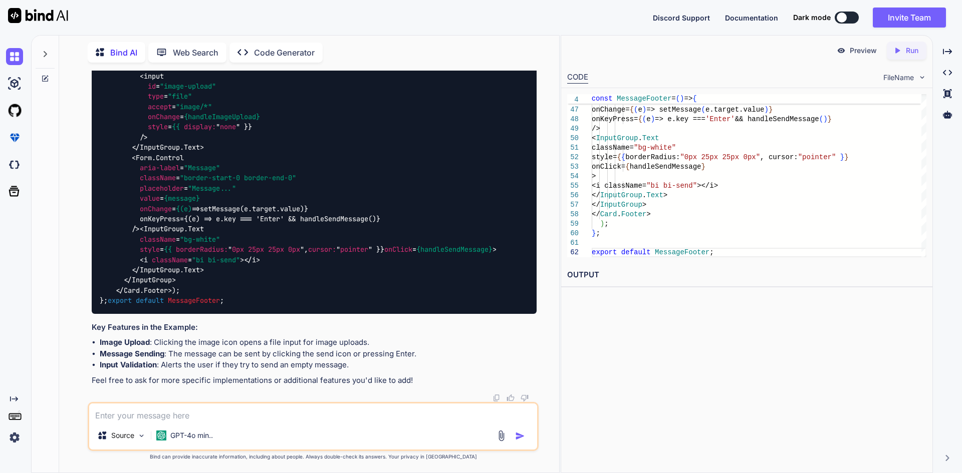
click at [211, 415] on textarea at bounding box center [313, 413] width 448 height 18
type textarea "I want to show any message in alert"
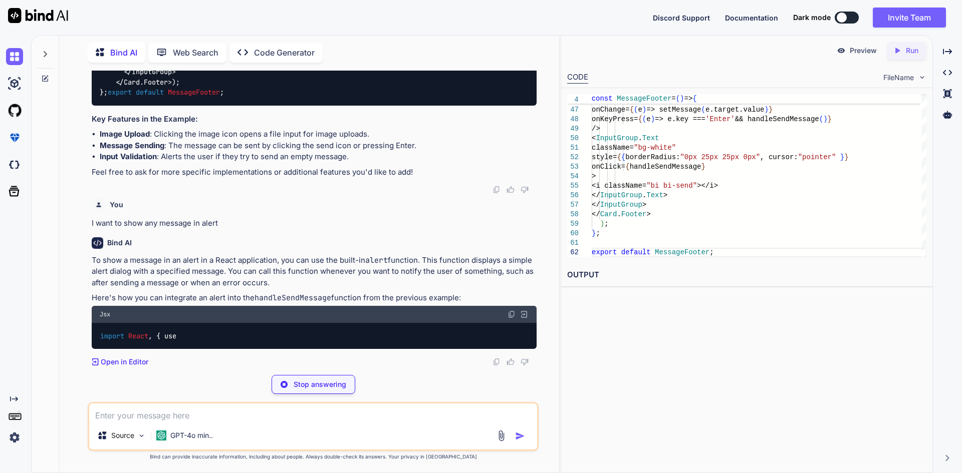
scroll to position [31892, 0]
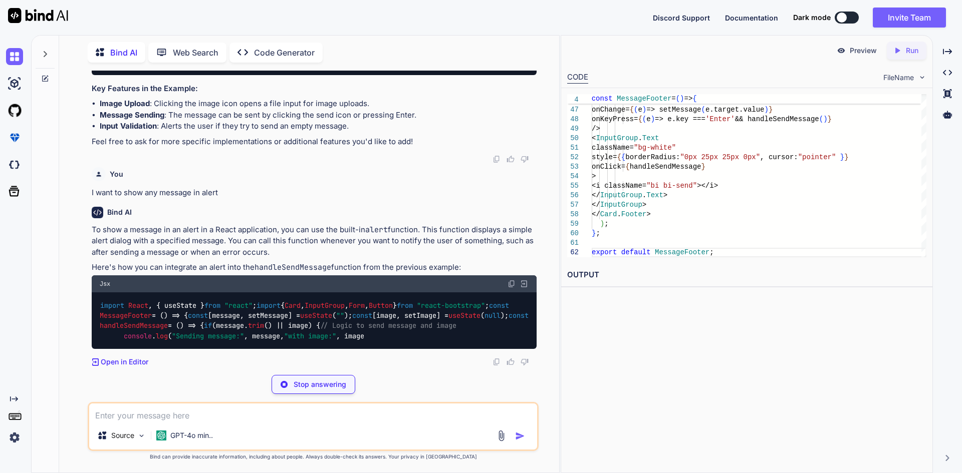
click at [141, 413] on textarea at bounding box center [313, 413] width 448 height 18
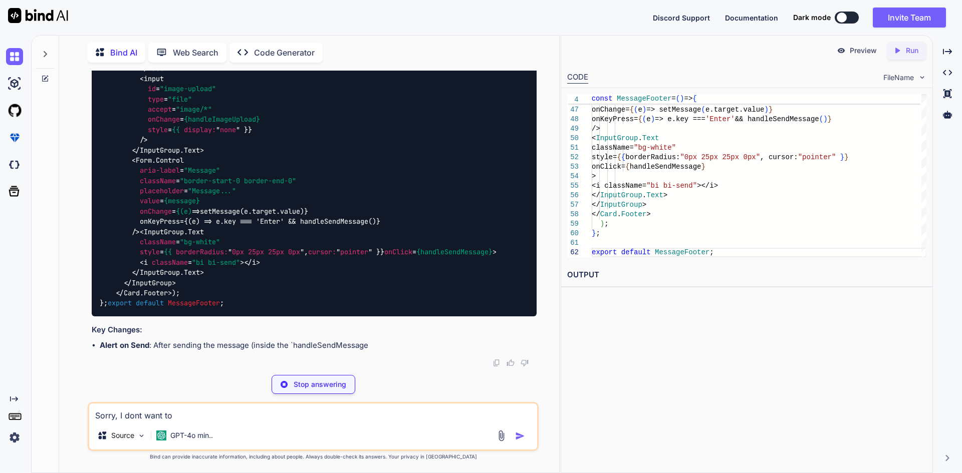
click at [138, 417] on textarea "Sorry, I dont want to" at bounding box center [313, 413] width 448 height 18
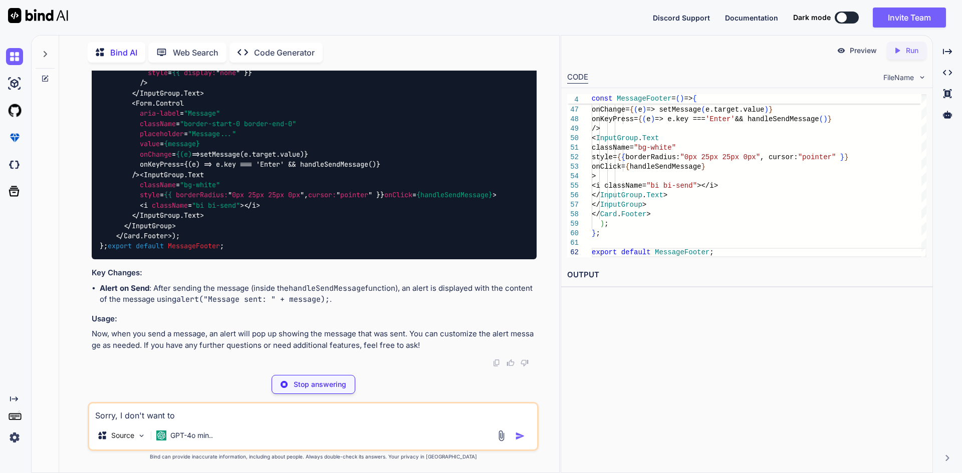
click at [209, 417] on textarea "Sorry, I don't want to" at bounding box center [313, 413] width 448 height 18
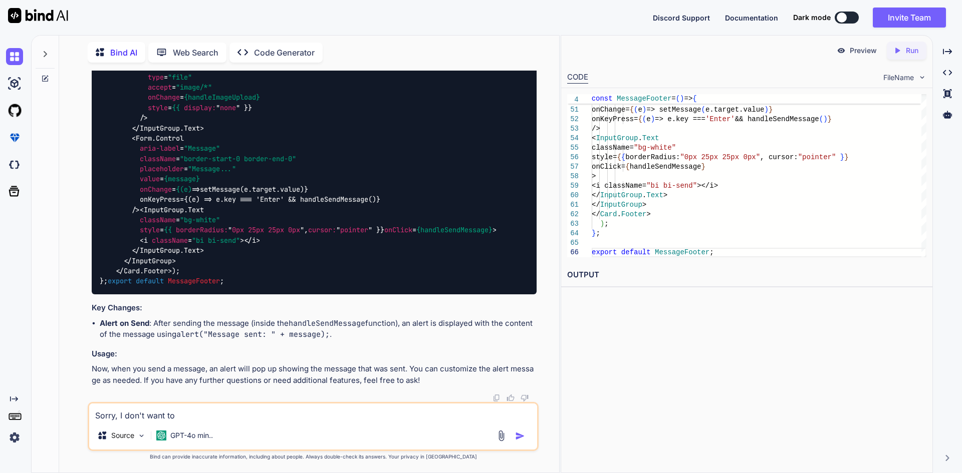
drag, startPoint x: 125, startPoint y: 225, endPoint x: 218, endPoint y: 223, distance: 93.7
click at [207, 414] on textarea "Sorry, I don't want to" at bounding box center [313, 413] width 448 height 18
paste textarea "show any message in alert"
type textarea "Sorry, I don't want to show any message in alert"
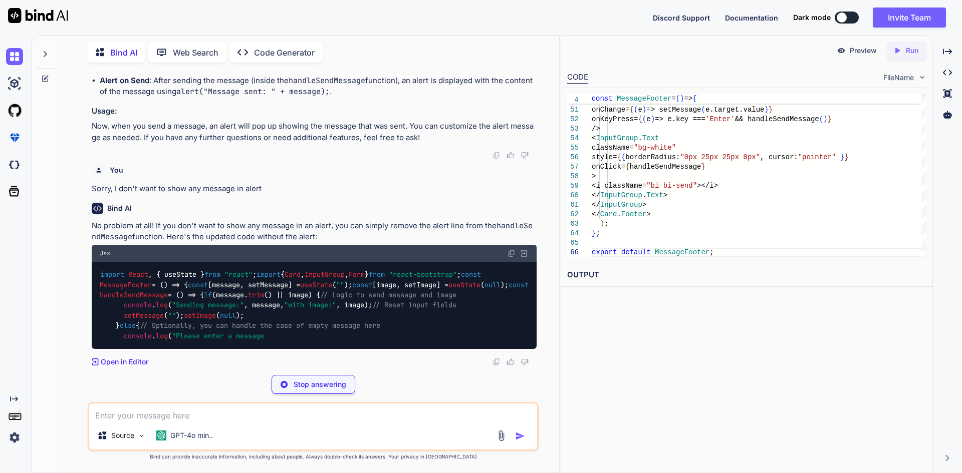
scroll to position [32965, 0]
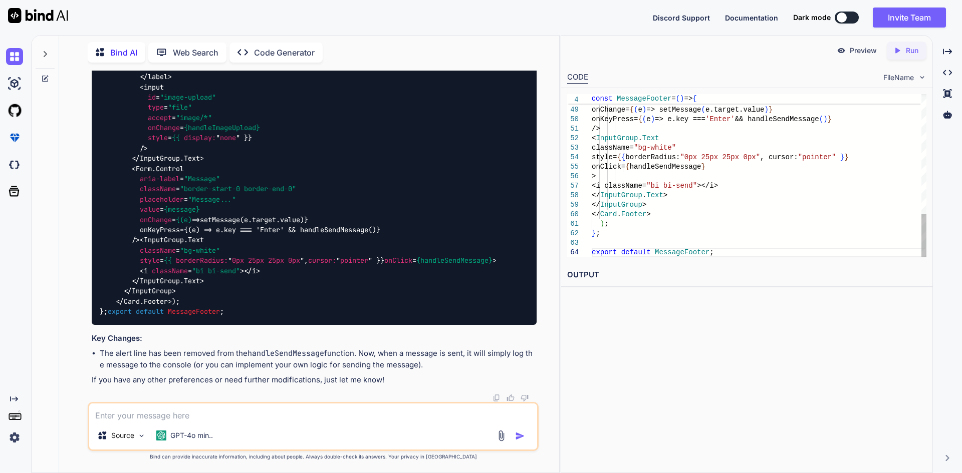
drag, startPoint x: 120, startPoint y: 354, endPoint x: 93, endPoint y: 197, distance: 159.1
click at [93, 197] on div "import React , { useState } from "react" ; import { Card , InputGroup , Form } …" at bounding box center [314, 118] width 445 height 414
click at [138, 272] on div "import React , { useState } from "react" ; import { Card , InputGroup , Form } …" at bounding box center [314, 118] width 445 height 414
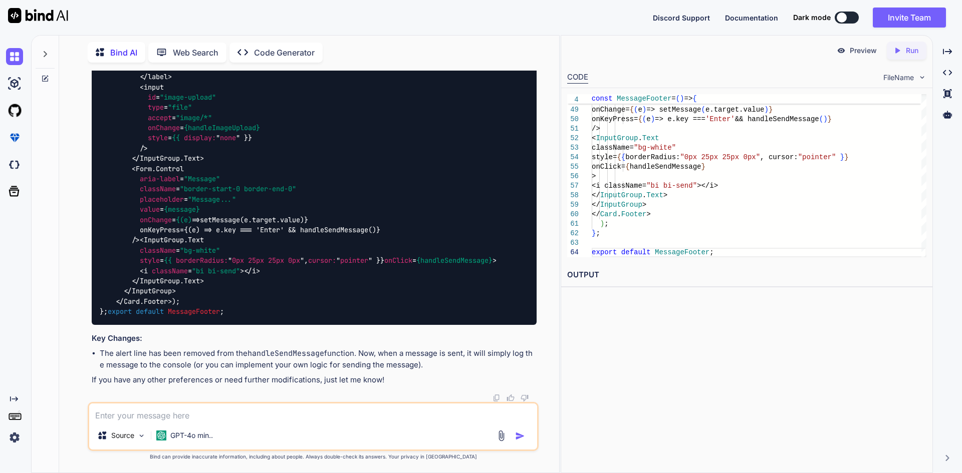
drag, startPoint x: 119, startPoint y: 330, endPoint x: 97, endPoint y: 103, distance: 227.9
click at [97, 103] on div "import React , { useState } from "react" ; import { Card , InputGroup , Form } …" at bounding box center [314, 118] width 445 height 414
click at [139, 321] on div "import React , { useState } from "react" ; import { Card , InputGroup , Form } …" at bounding box center [314, 118] width 445 height 414
drag, startPoint x: 128, startPoint y: 316, endPoint x: 117, endPoint y: 147, distance: 169.1
click at [117, 147] on div "import React , { useState } from "react" ; import { Card , InputGroup , Form } …" at bounding box center [314, 118] width 445 height 414
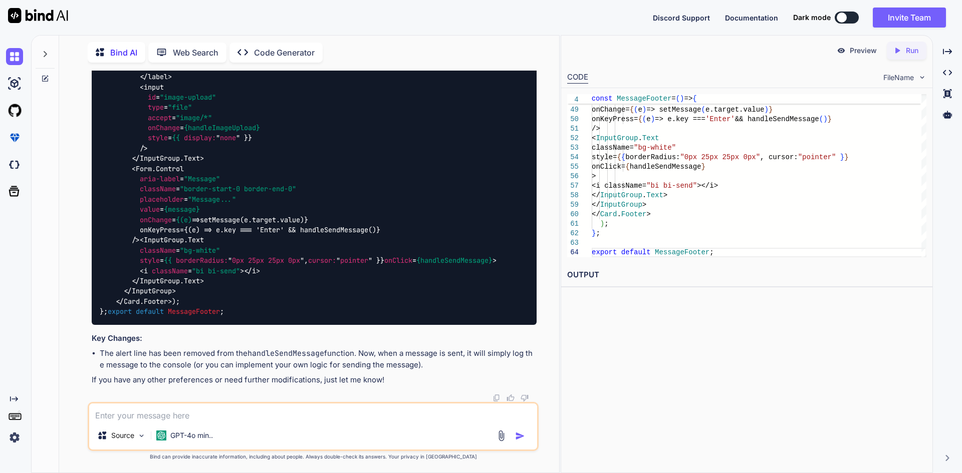
click at [364, 193] on div "import React , { useState } from "react" ; import { Card , InputGroup , Form } …" at bounding box center [314, 118] width 445 height 414
drag, startPoint x: 123, startPoint y: 283, endPoint x: 115, endPoint y: 104, distance: 179.4
click at [115, 104] on div "import React , { useState } from "react" ; import { Card , InputGroup , Form } …" at bounding box center [314, 118] width 445 height 414
click at [164, 291] on div "import React , { useState } from "react" ; import { Card , InputGroup , Form } …" at bounding box center [314, 118] width 445 height 414
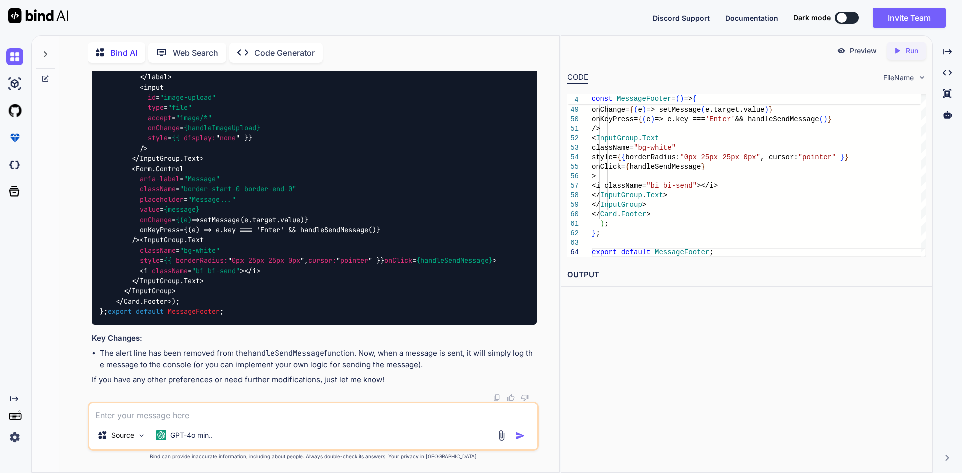
drag, startPoint x: 119, startPoint y: 286, endPoint x: 105, endPoint y: 94, distance: 192.9
click at [105, 94] on div "import React , { useState } from "react" ; import { Card , InputGroup , Form } …" at bounding box center [314, 118] width 445 height 414
click at [329, 174] on div "import React , { useState } from "react" ; import { Card , InputGroup , Form } …" at bounding box center [314, 118] width 445 height 414
drag, startPoint x: 122, startPoint y: 383, endPoint x: 101, endPoint y: 153, distance: 230.3
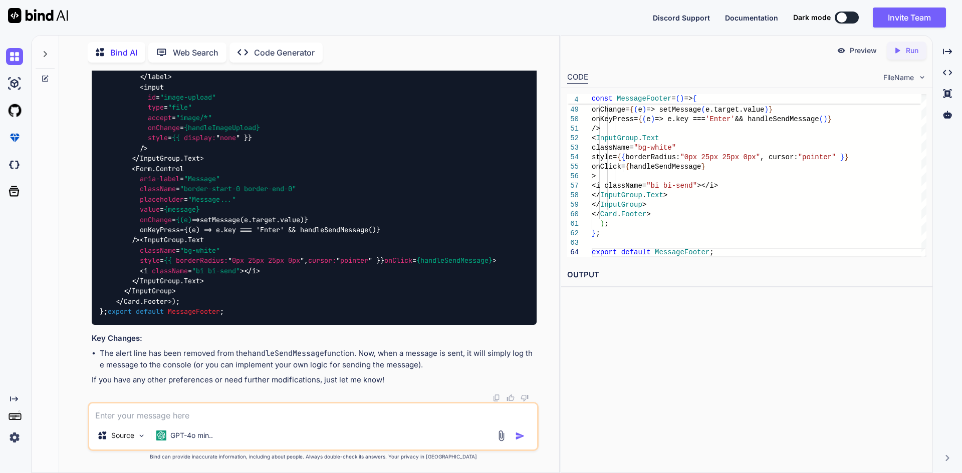
click at [101, 153] on div "import React , { useState } from "react" ; import { Card , InputGroup , Form } …" at bounding box center [314, 118] width 445 height 414
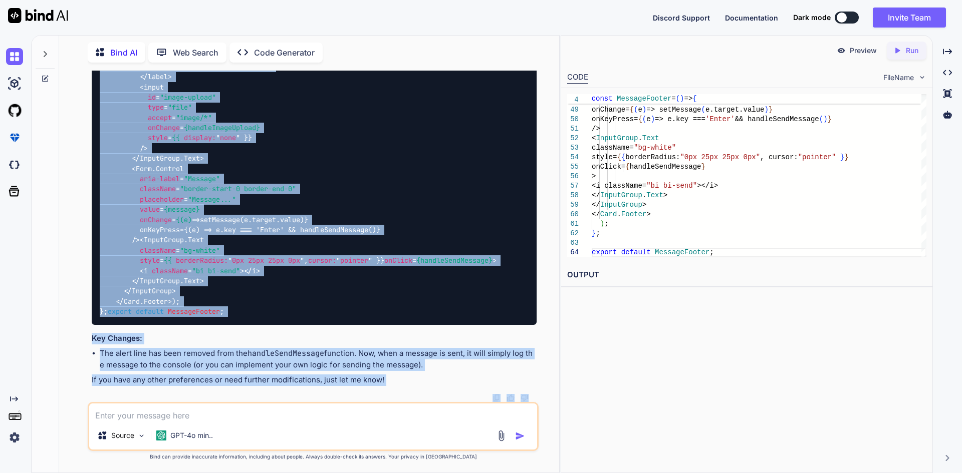
scroll to position [33459, 0]
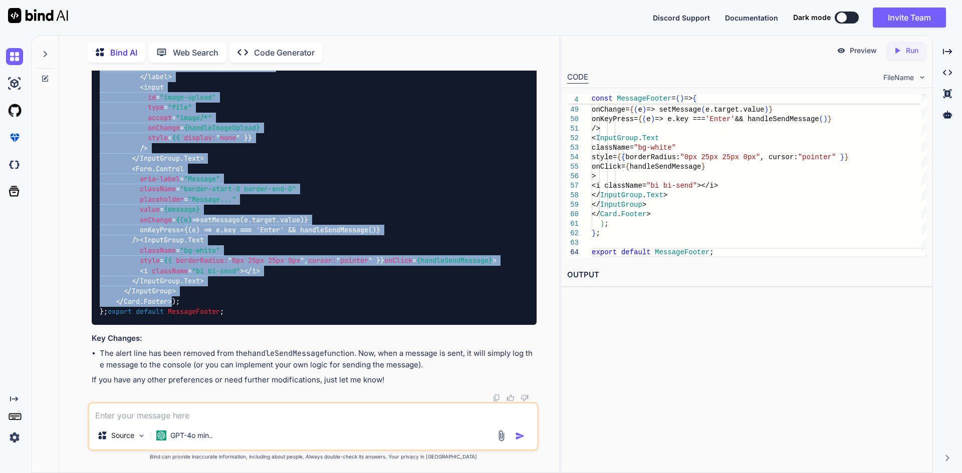
drag, startPoint x: 115, startPoint y: 116, endPoint x: 178, endPoint y: 269, distance: 165.9
click at [178, 269] on div "import React , { useState } from "react" ; import { Card , InputGroup , Form } …" at bounding box center [314, 118] width 445 height 414
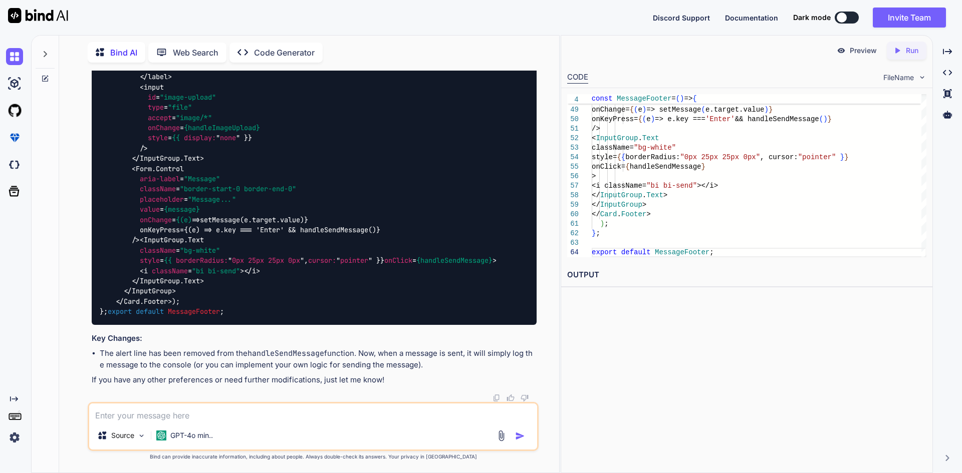
click at [250, 416] on textarea at bounding box center [313, 413] width 448 height 18
type textarea "Provide me fresh code for footer as I explained you"
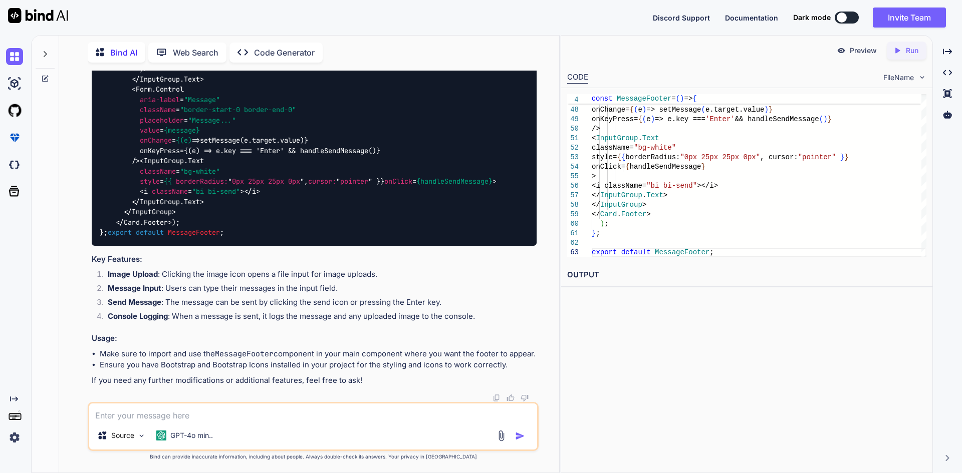
scroll to position [33875, 0]
drag, startPoint x: 123, startPoint y: 359, endPoint x: 101, endPoint y: 158, distance: 202.1
click at [101, 158] on div "import React , { useState } from "react" ; import { Card , InputGroup , Form } …" at bounding box center [314, 44] width 445 height 404
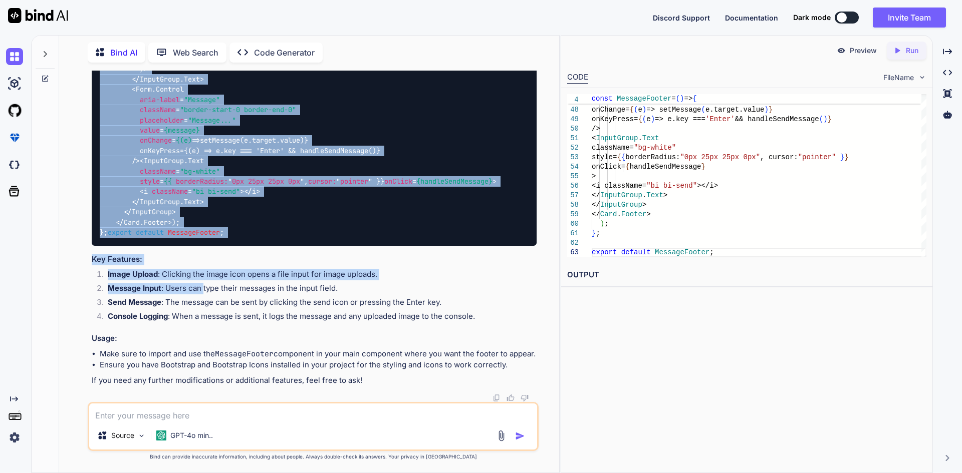
scroll to position [34298, 0]
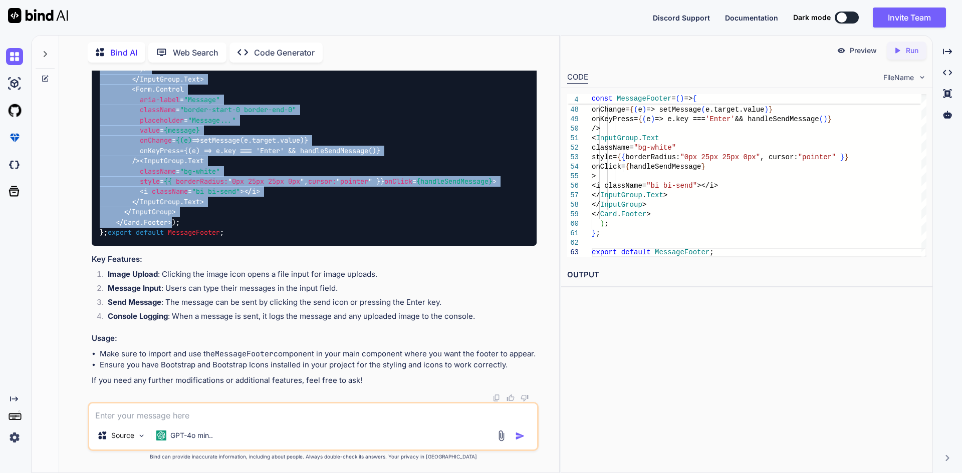
drag, startPoint x: 115, startPoint y: 98, endPoint x: 174, endPoint y: 283, distance: 194.3
click at [174, 246] on div "import React , { useState } from "react" ; import { Card , InputGroup , Form } …" at bounding box center [314, 44] width 445 height 404
